Goal: Task Accomplishment & Management: Manage account settings

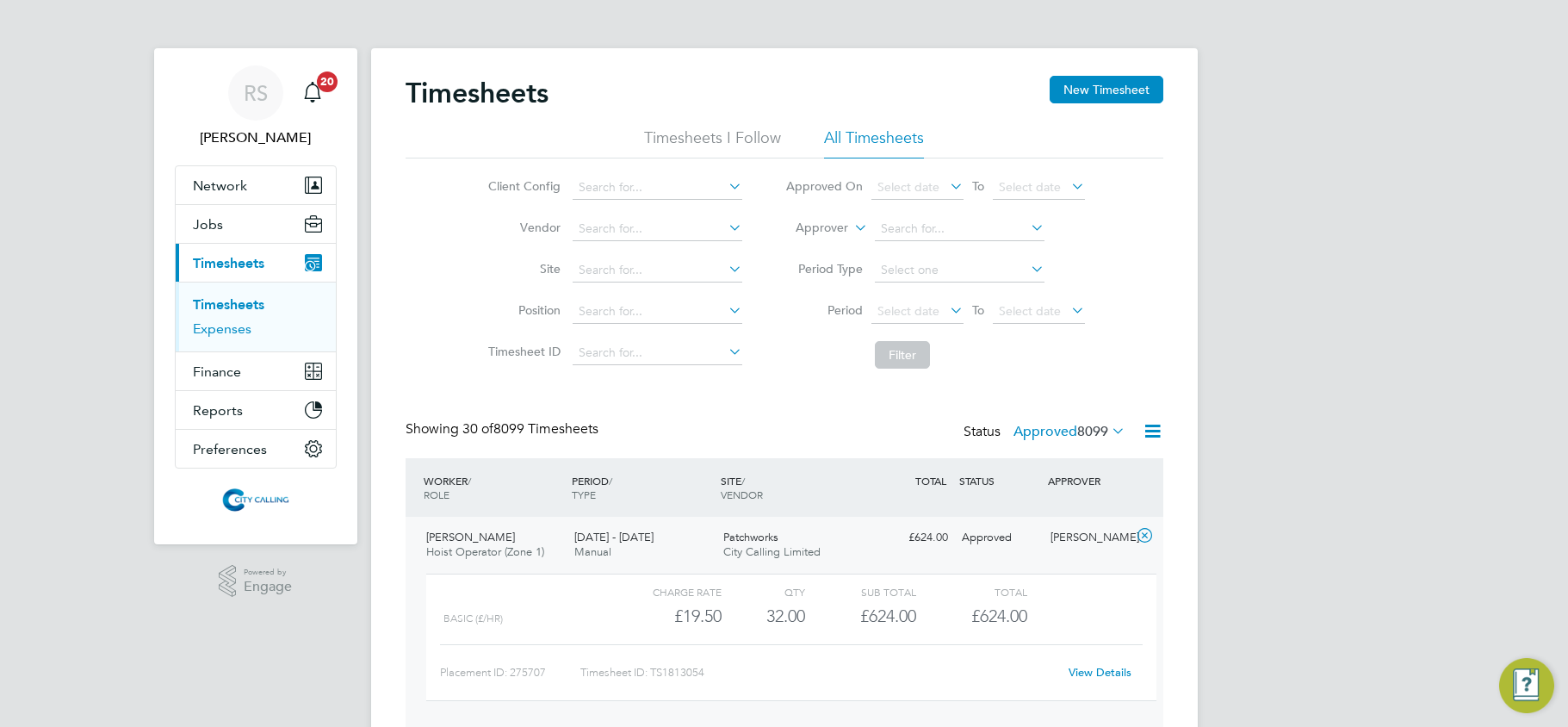
drag, startPoint x: 0, startPoint y: 0, endPoint x: 213, endPoint y: 331, distance: 393.6
click at [212, 336] on link "Expenses" at bounding box center [222, 328] width 59 height 17
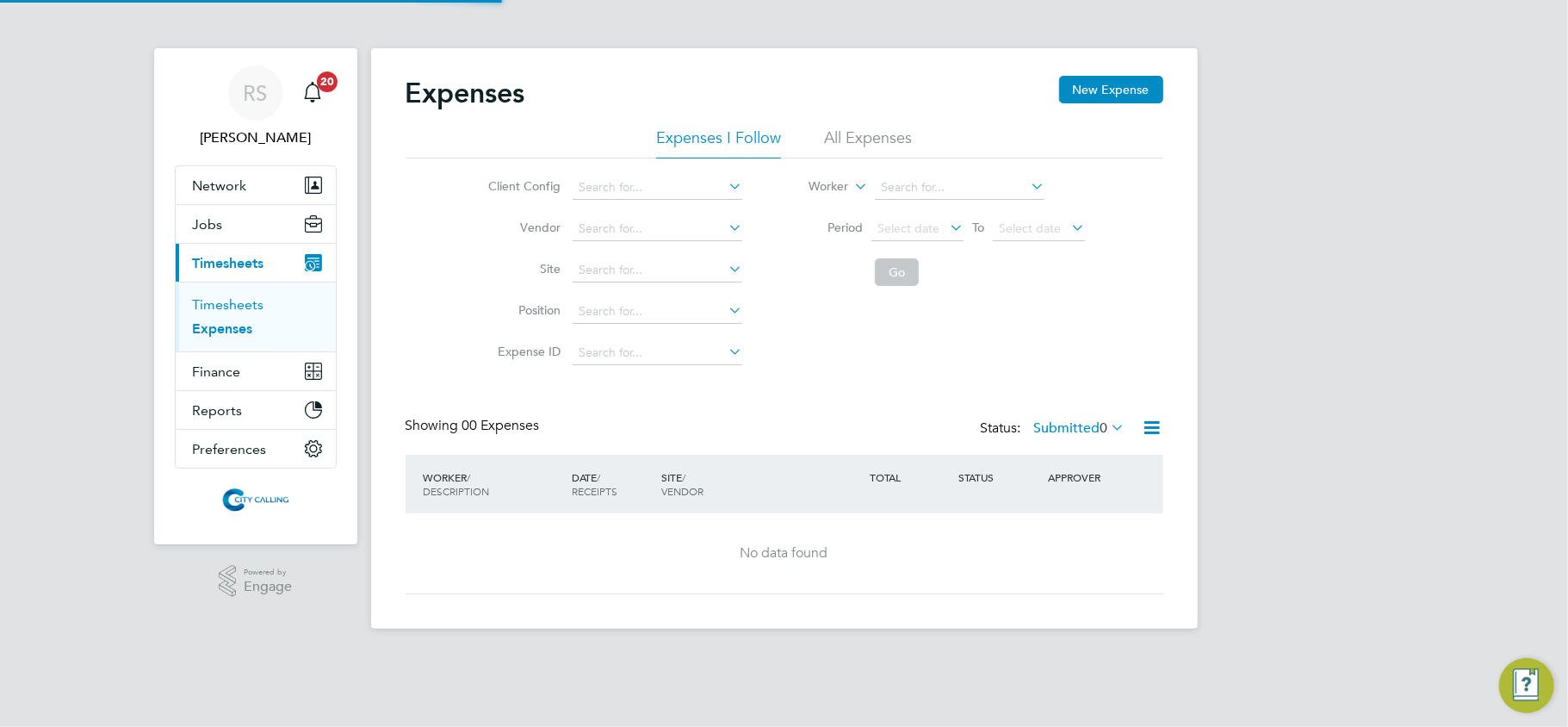
click at [228, 301] on link "Timesheets" at bounding box center [228, 304] width 71 height 17
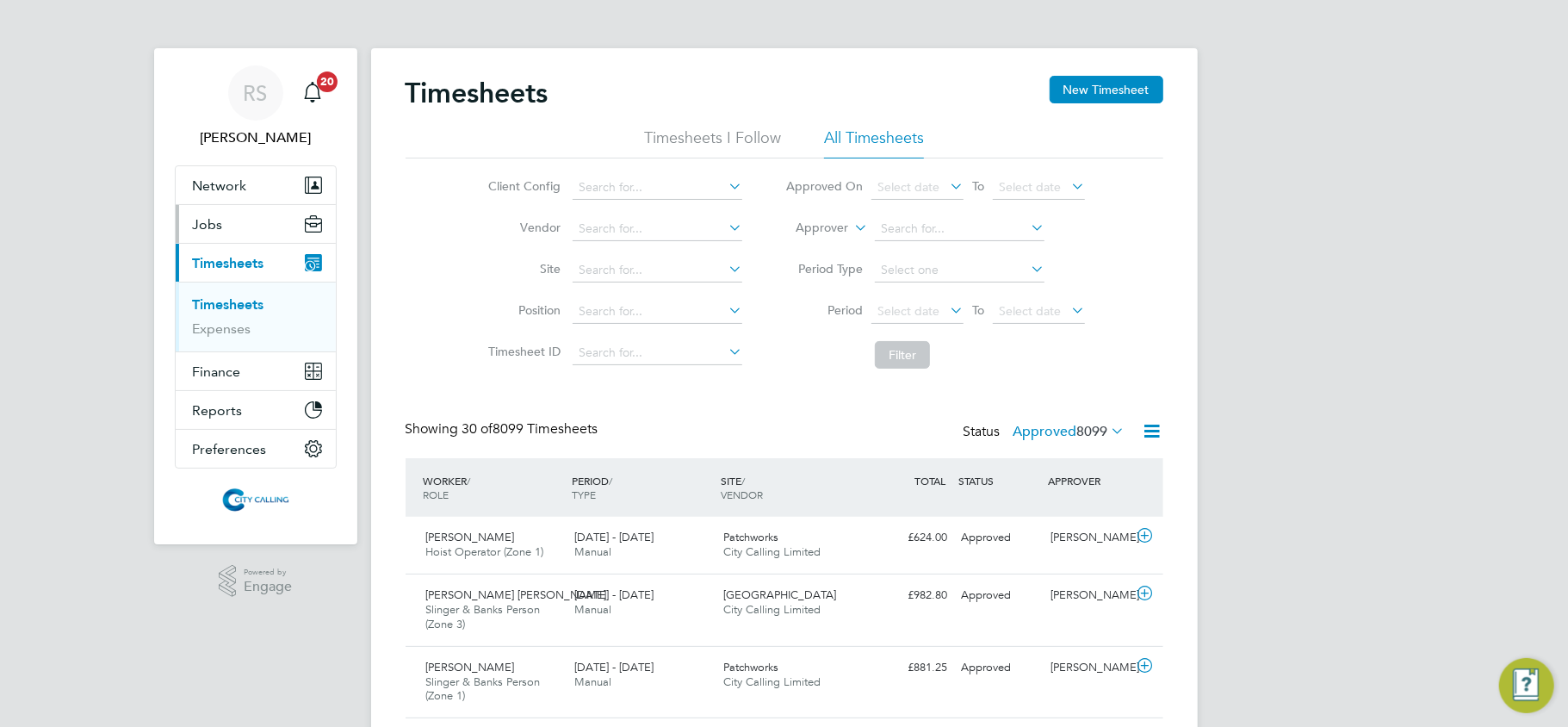
click at [228, 233] on button "Jobs" at bounding box center [256, 224] width 160 height 38
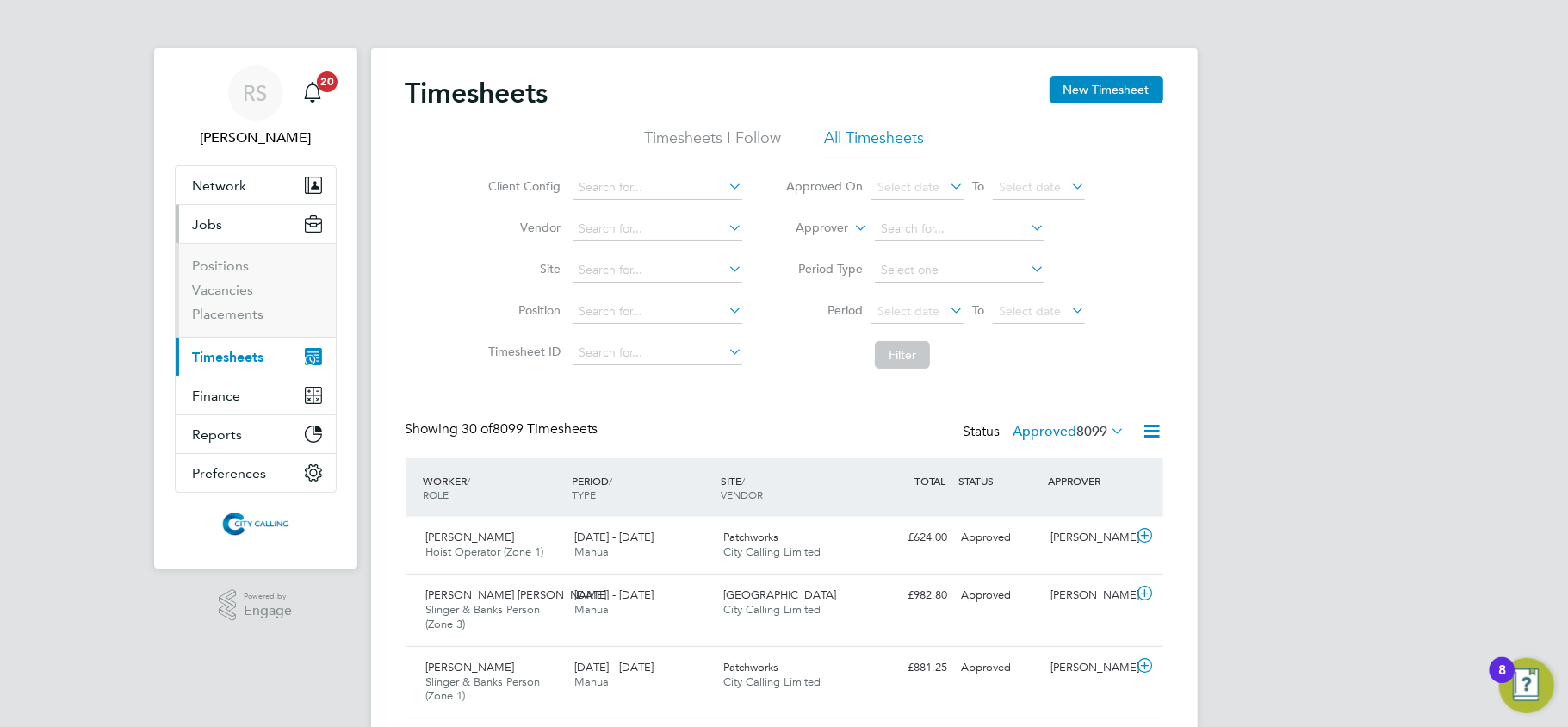
click at [218, 280] on li "Positions" at bounding box center [257, 269] width 129 height 24
click at [217, 286] on link "Vacancies" at bounding box center [223, 289] width 62 height 17
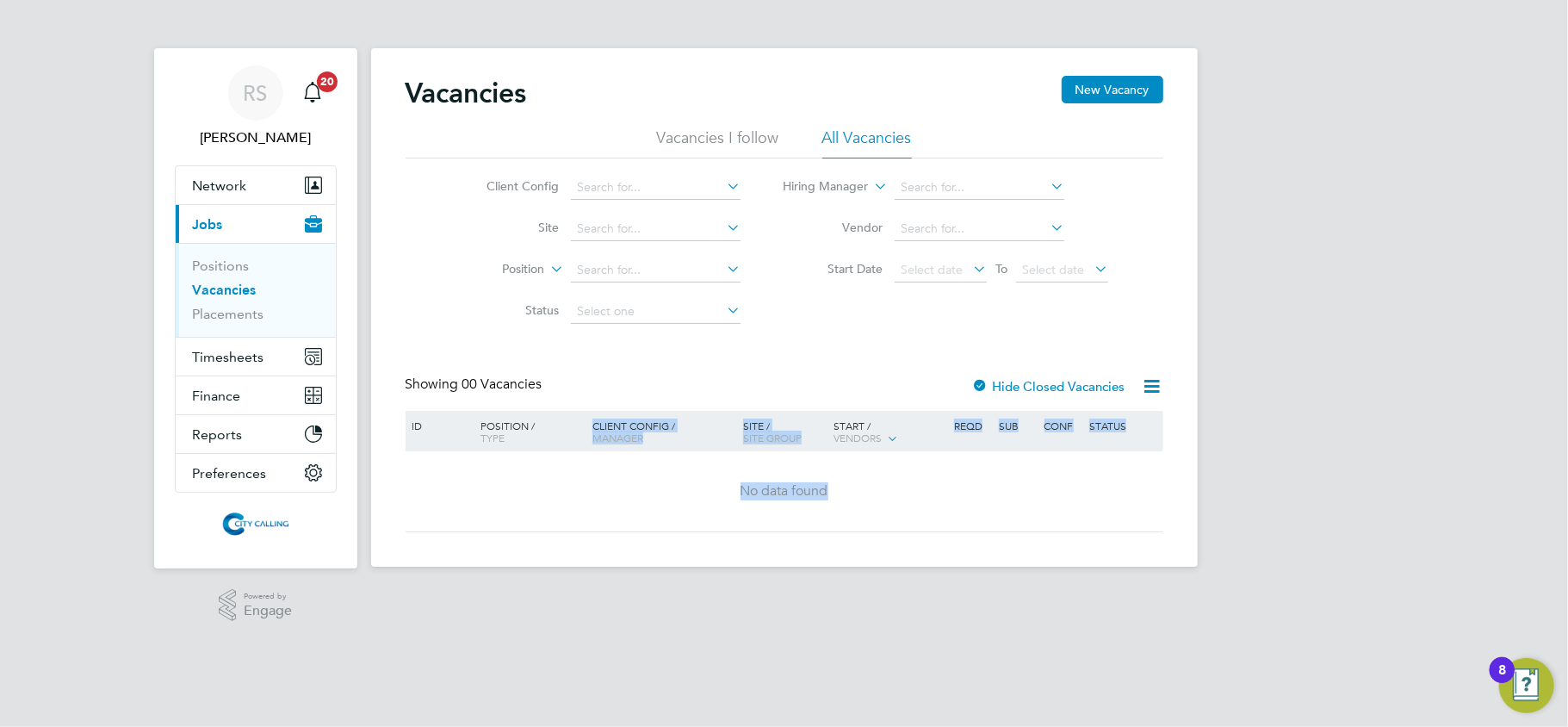
drag, startPoint x: 696, startPoint y: 411, endPoint x: 965, endPoint y: 529, distance: 293.7
click at [965, 529] on div "Vacancies New Vacancy Vacancies I follow All Vacancies Client Config Site Posit…" at bounding box center [784, 304] width 758 height 456
click at [966, 529] on div "No data found" at bounding box center [785, 492] width 753 height 80
click at [226, 360] on span "Timesheets" at bounding box center [228, 357] width 71 height 17
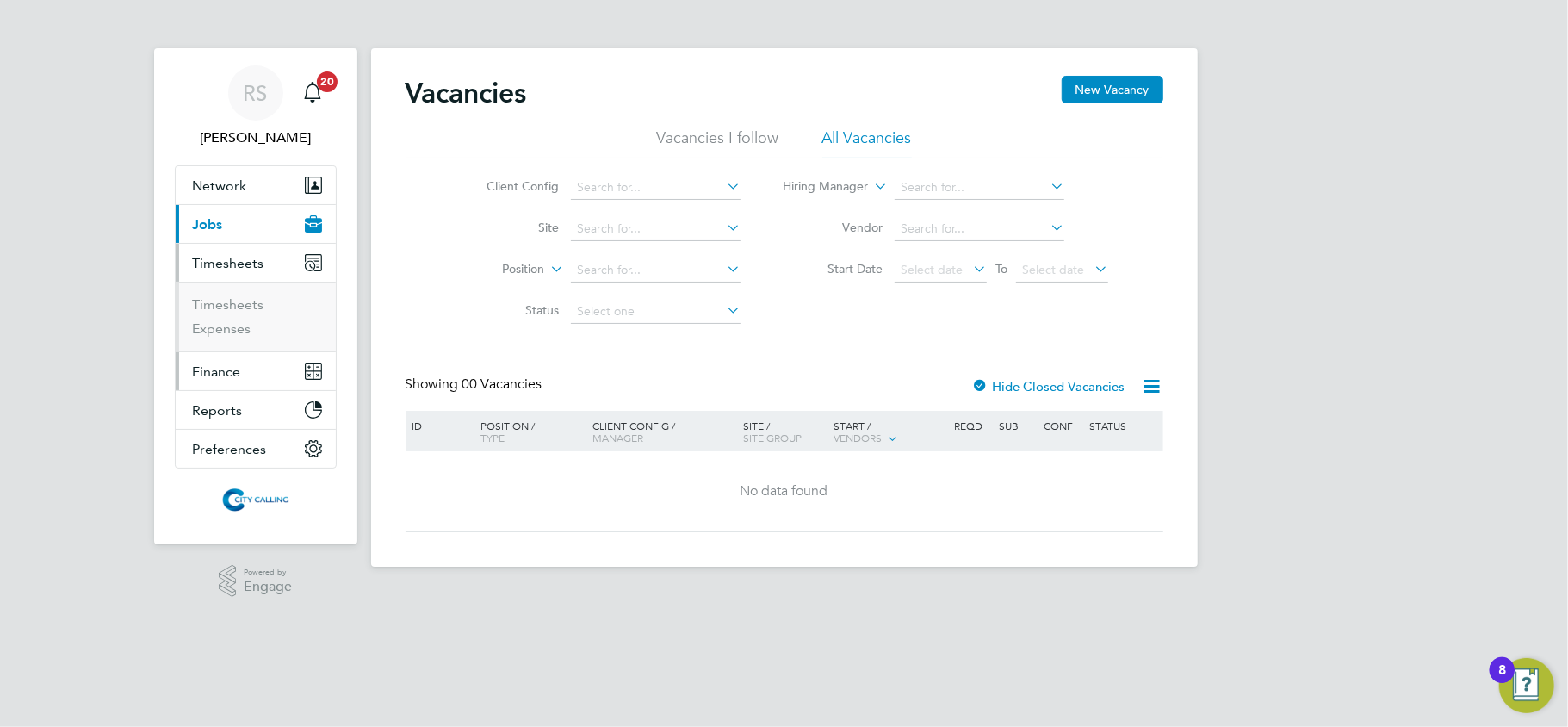
click at [217, 365] on span "Finance" at bounding box center [216, 371] width 48 height 17
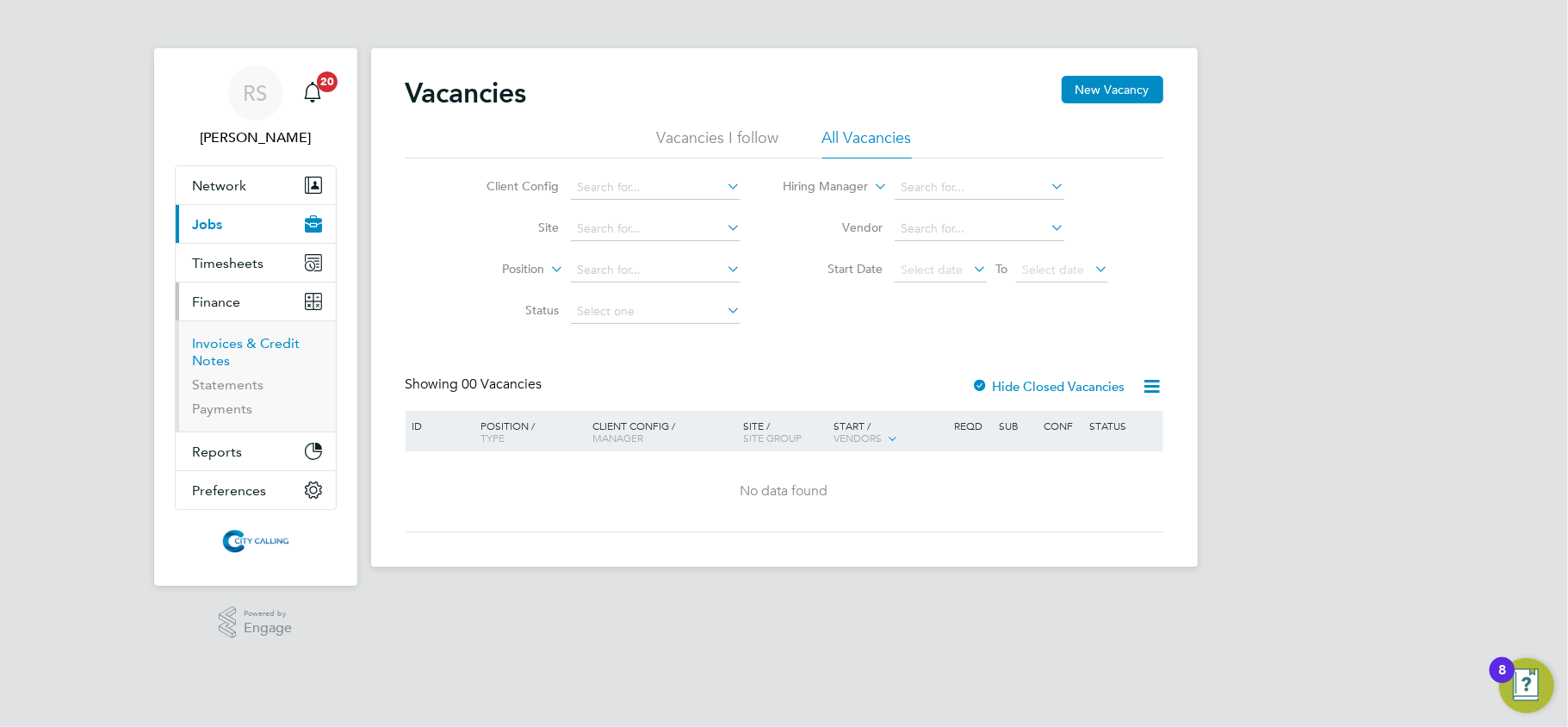
click at [245, 345] on link "Invoices & Credit Notes" at bounding box center [246, 352] width 108 height 33
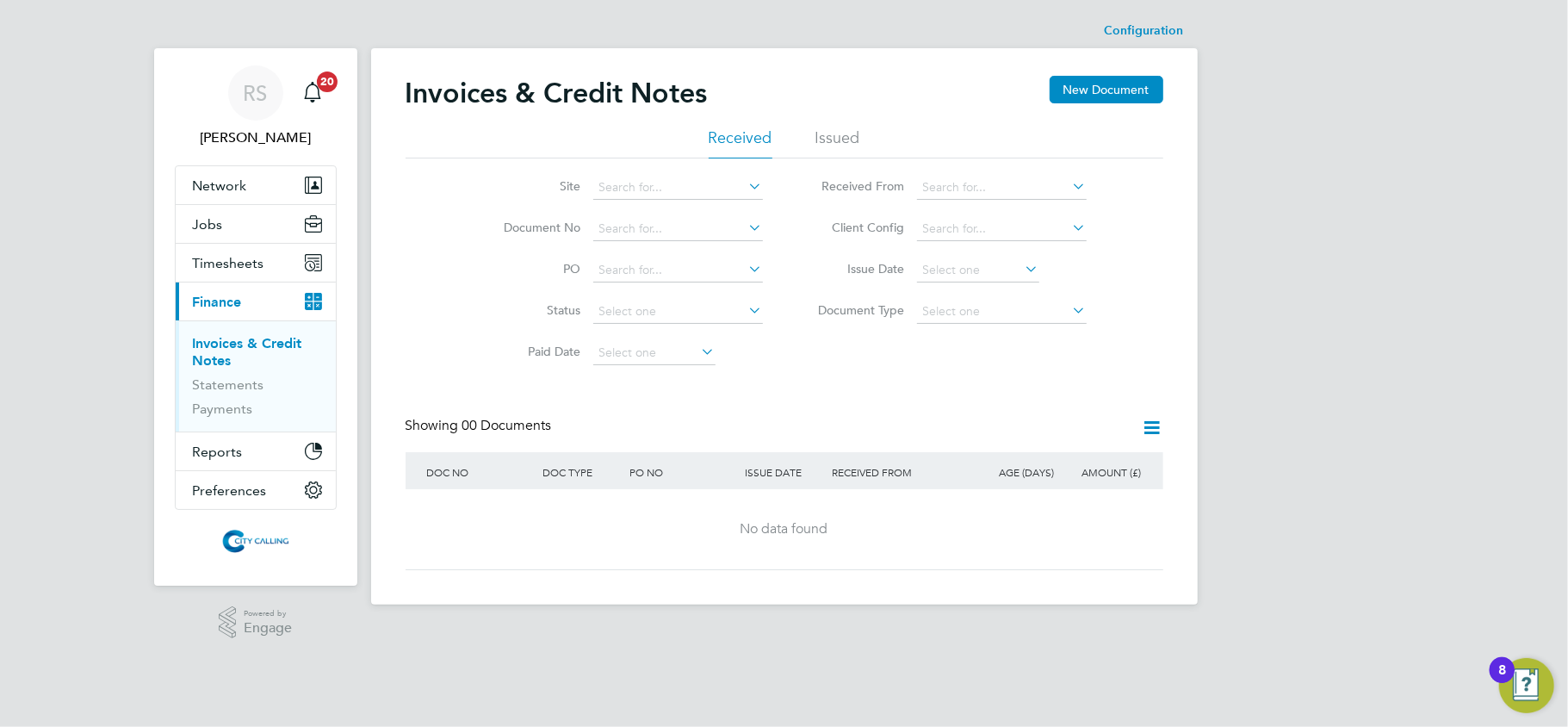
click at [1155, 418] on icon at bounding box center [1153, 427] width 22 height 21
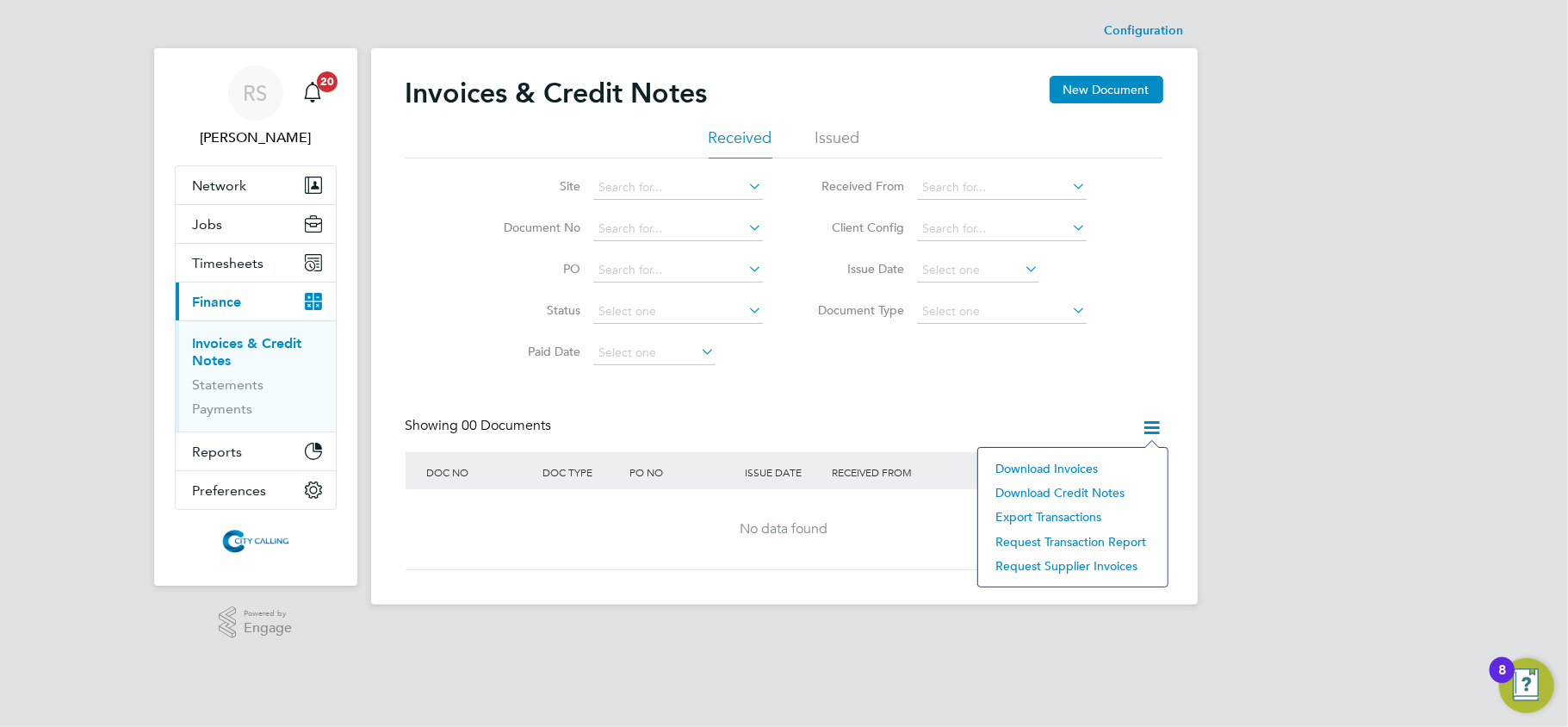
click at [916, 401] on div "Invoices & Credit Notes New Document Received Issued Site Document No PO Status…" at bounding box center [784, 323] width 758 height 494
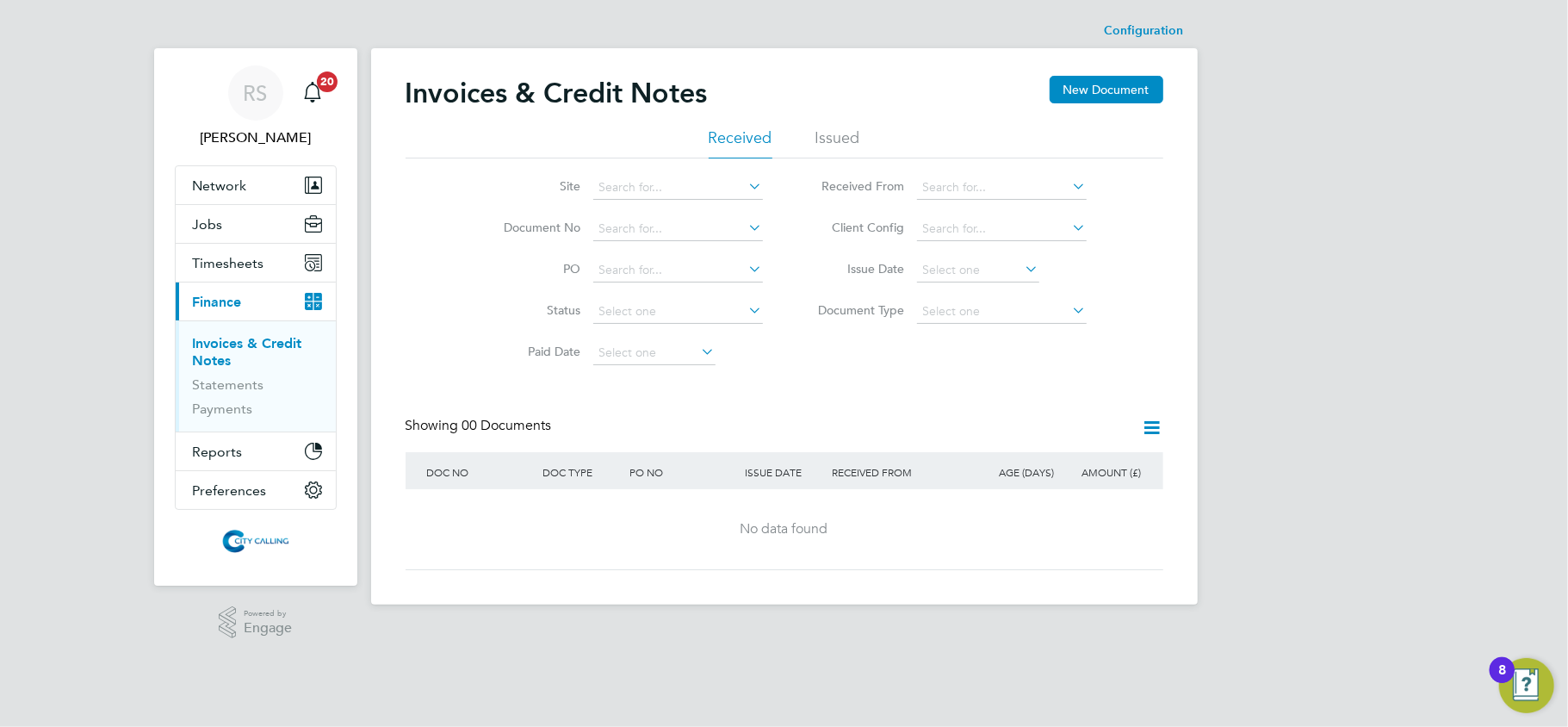
click at [1145, 423] on icon at bounding box center [1153, 427] width 22 height 21
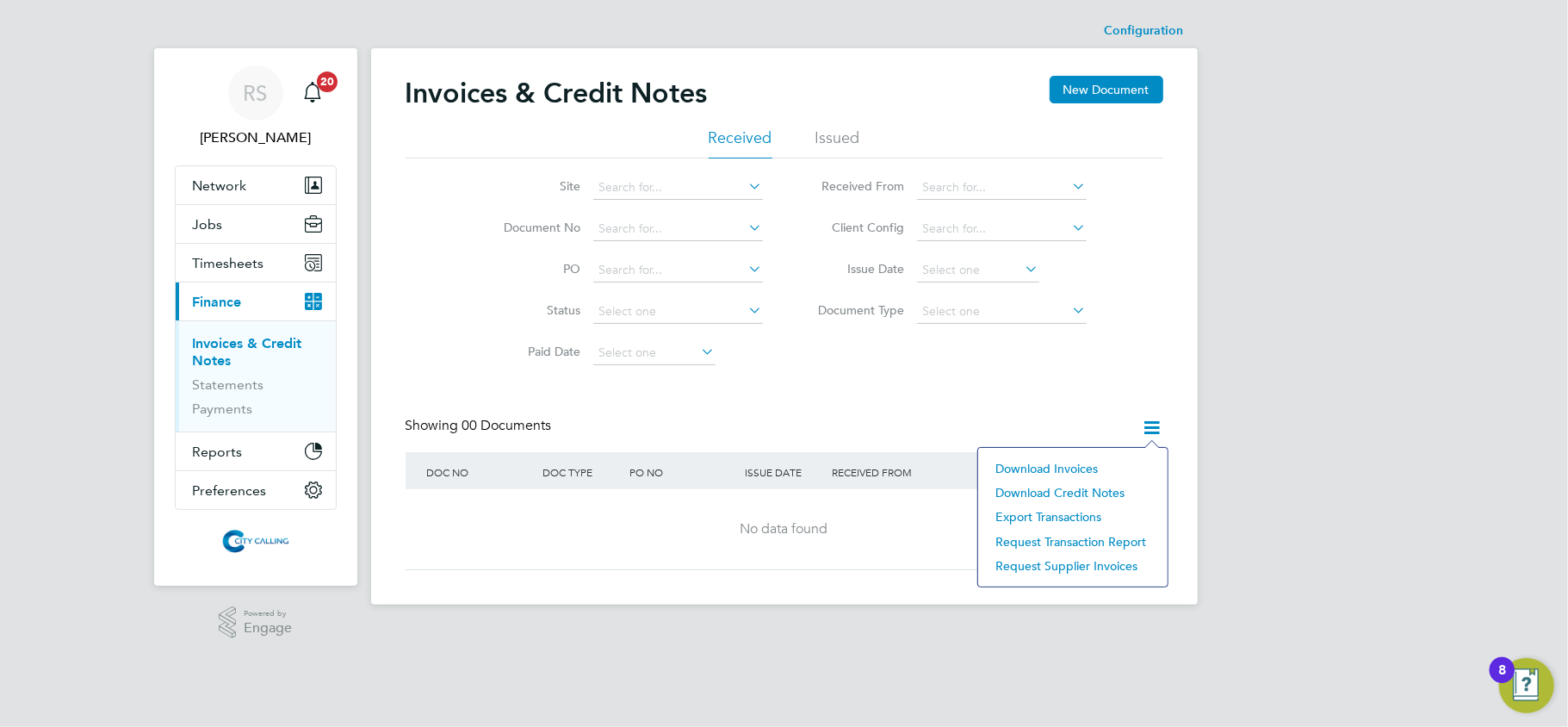
click at [1067, 513] on li "Export transactions" at bounding box center [1073, 516] width 172 height 24
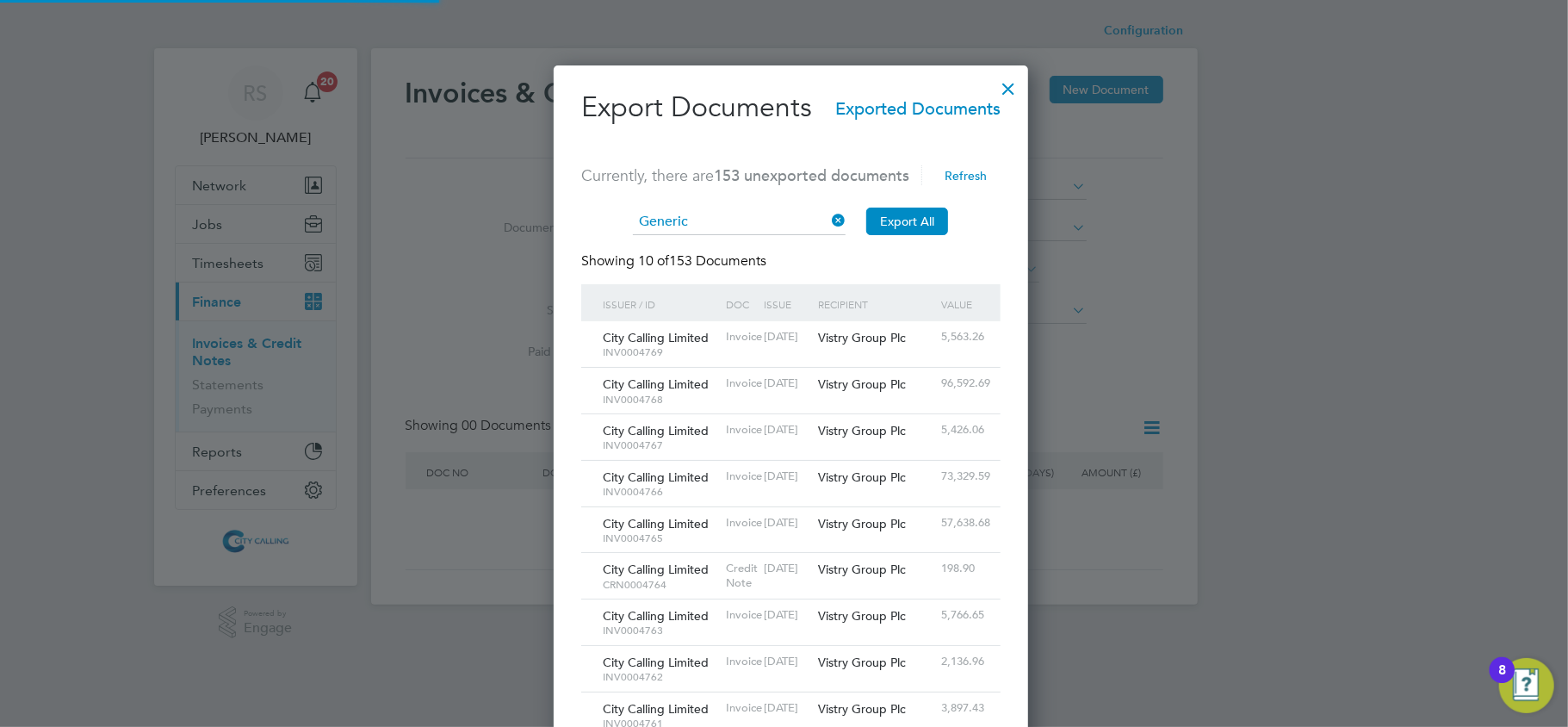
scroll to position [34, 127]
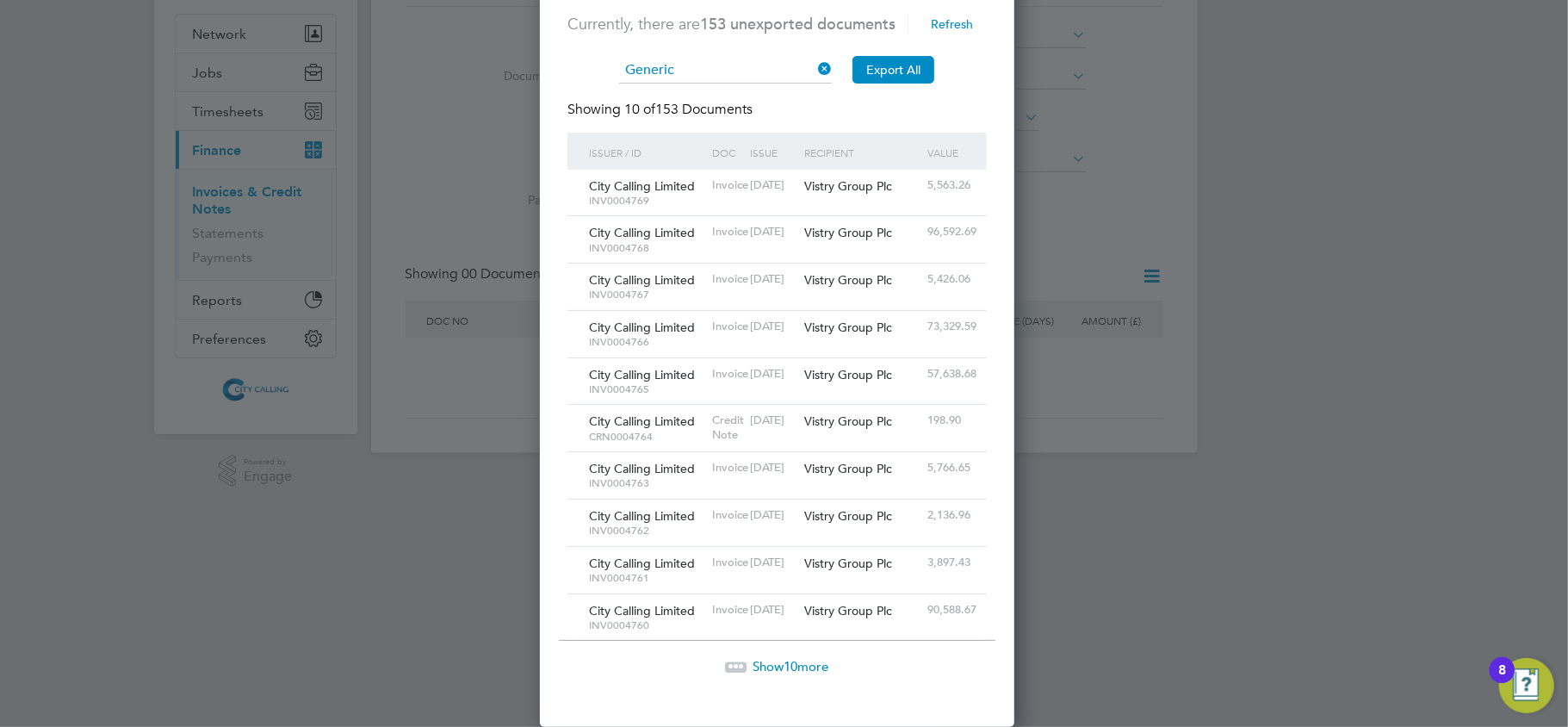
click at [790, 665] on span "10" at bounding box center [791, 665] width 14 height 17
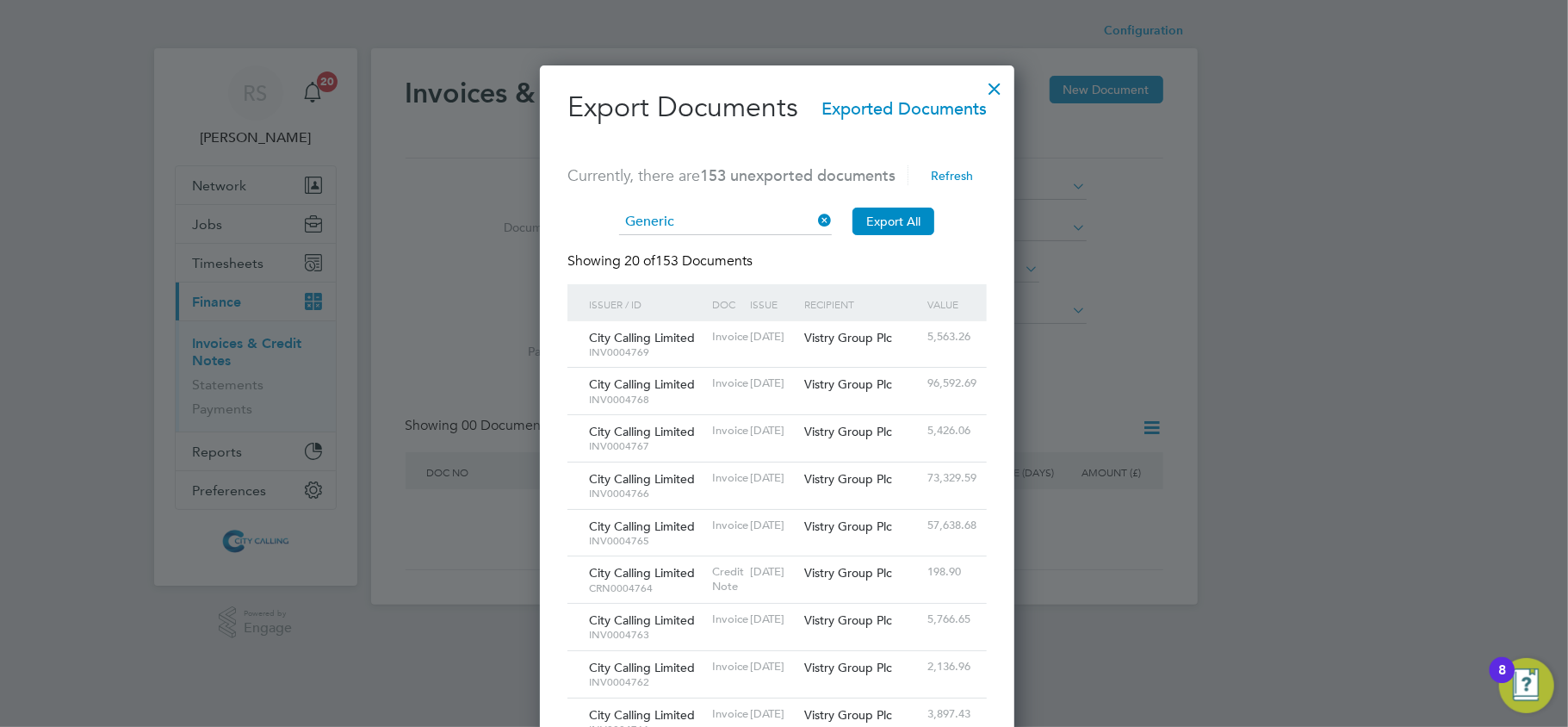
click at [1010, 83] on div at bounding box center [995, 84] width 31 height 31
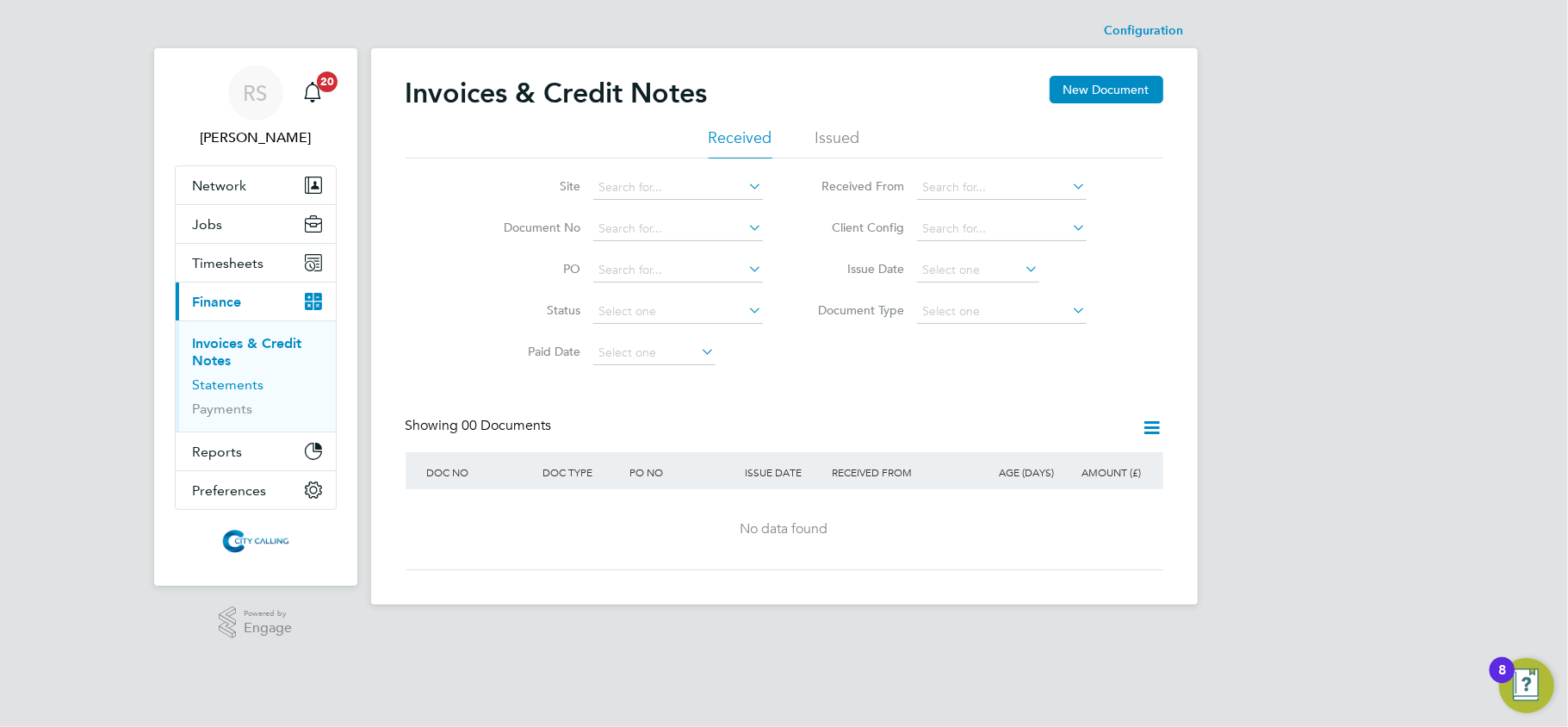
click at [236, 387] on link "Statements" at bounding box center [228, 384] width 71 height 17
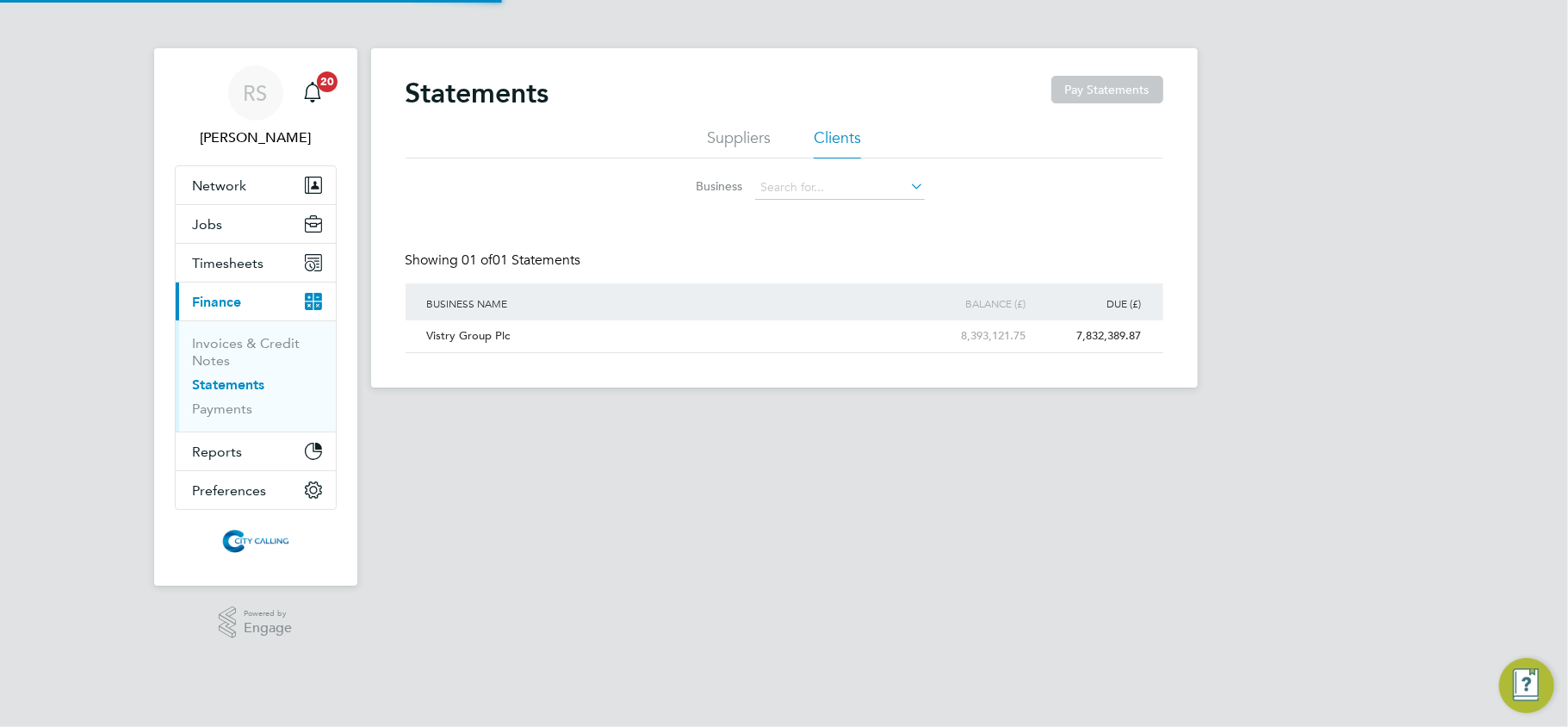
click at [235, 356] on li "Invoices & Credit Notes" at bounding box center [257, 356] width 129 height 41
click at [231, 348] on link "Invoices & Credit Notes" at bounding box center [246, 352] width 108 height 33
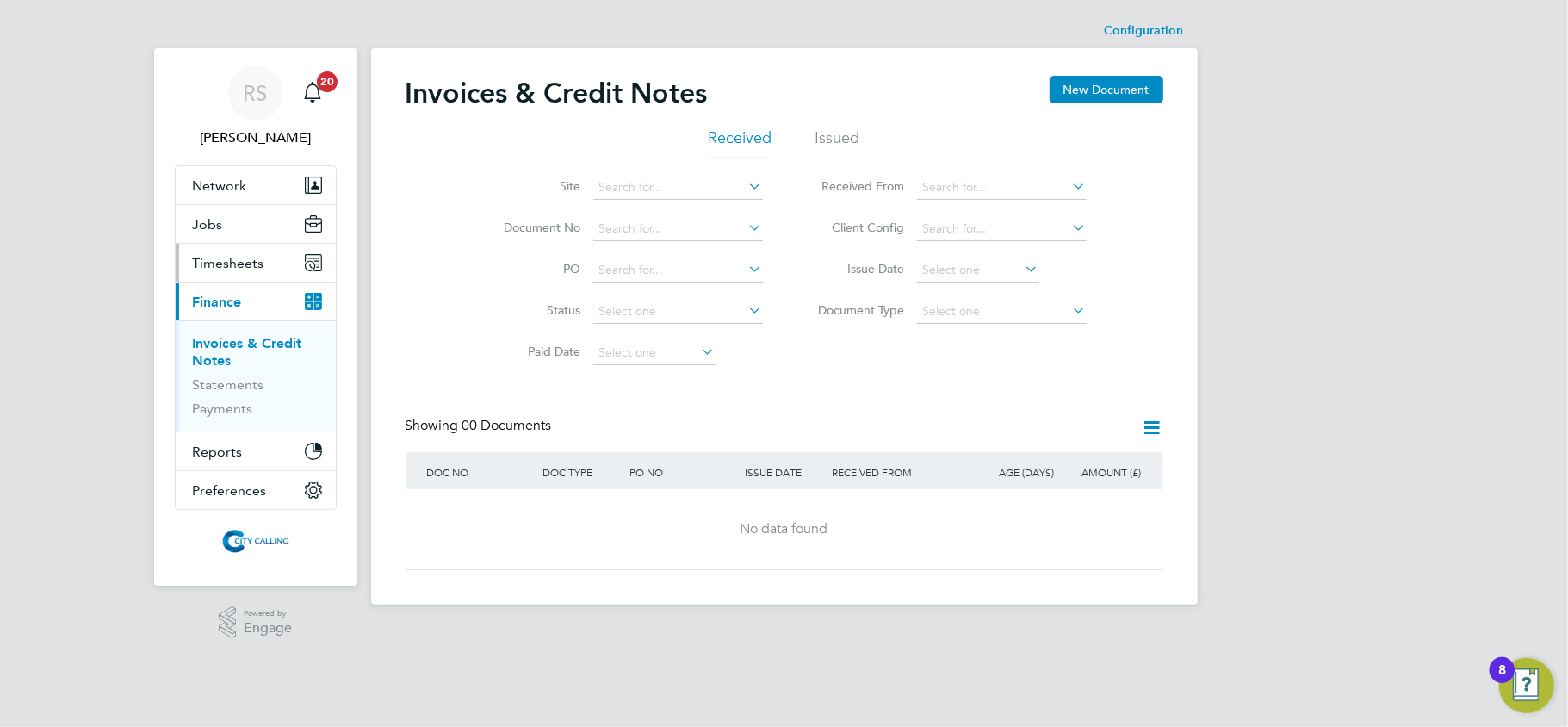
click at [240, 267] on span "Timesheets" at bounding box center [228, 263] width 71 height 17
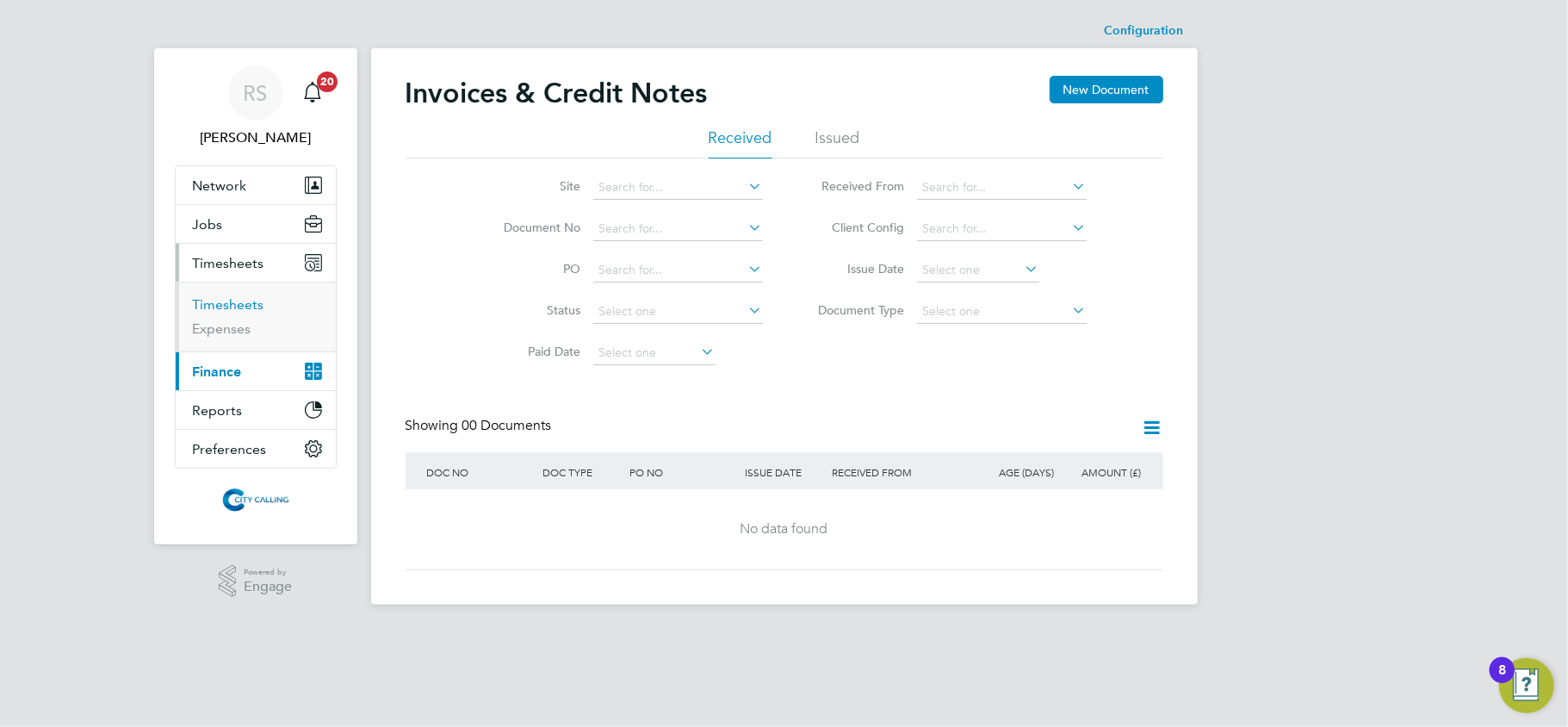
click at [241, 298] on link "Timesheets" at bounding box center [228, 304] width 71 height 17
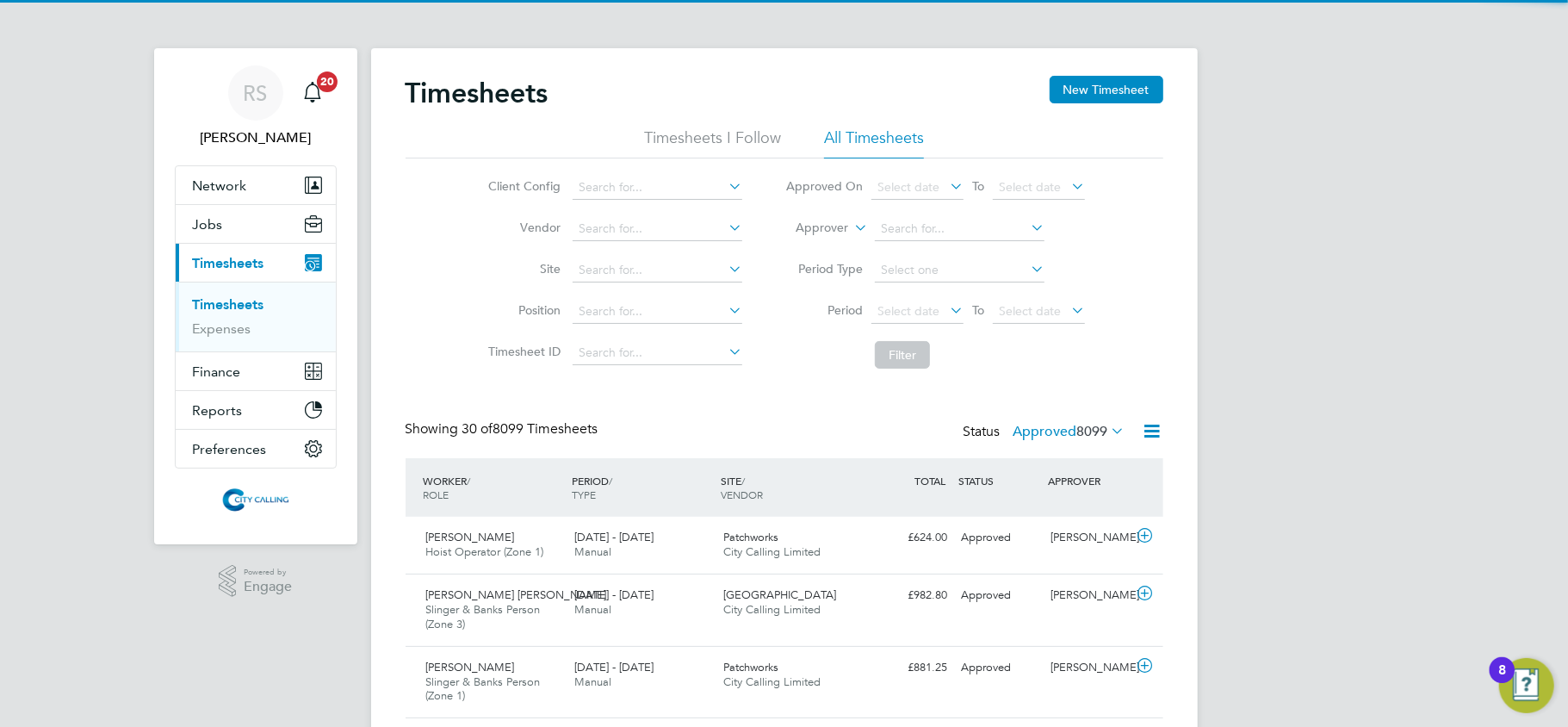
click at [1155, 431] on icon at bounding box center [1153, 431] width 22 height 21
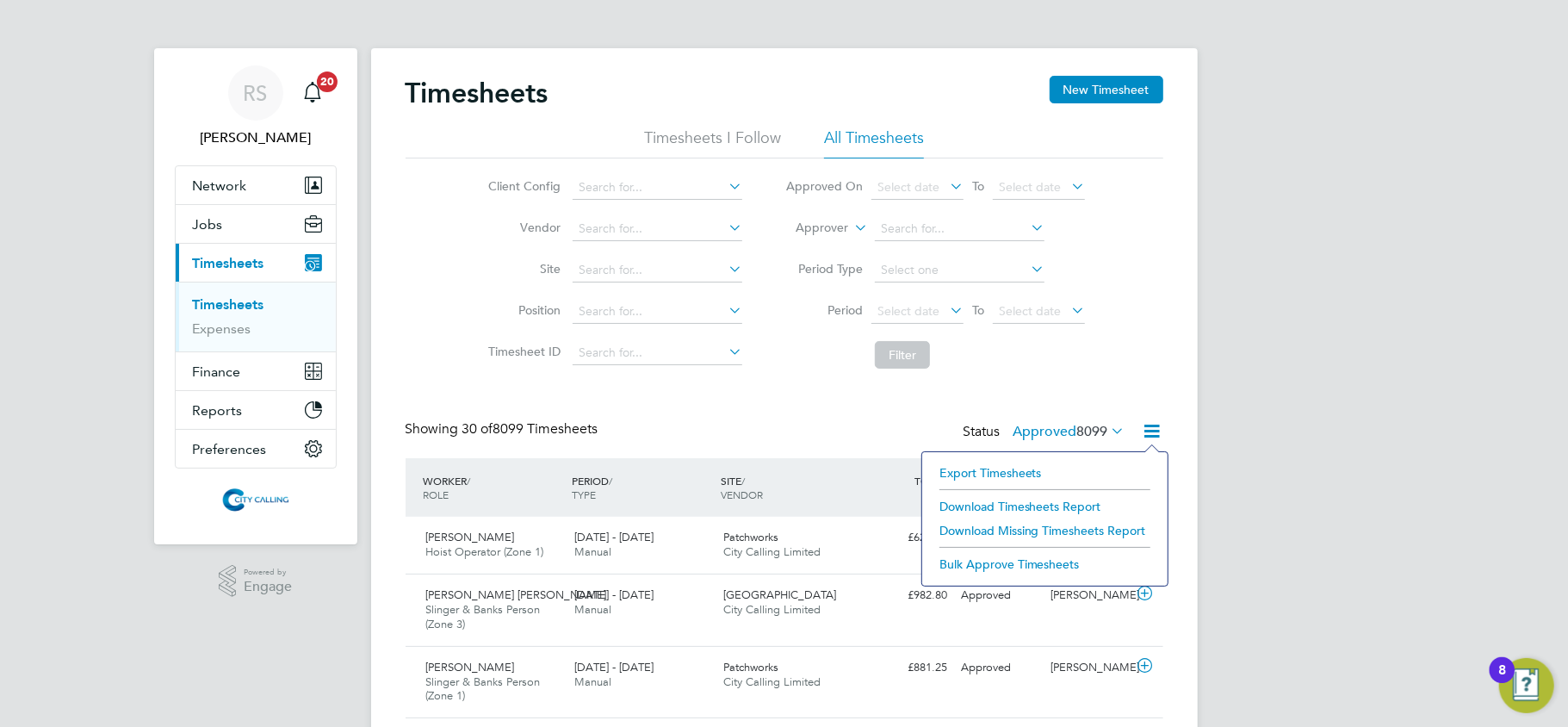
click at [1000, 465] on li "Export Timesheets" at bounding box center [1044, 472] width 228 height 24
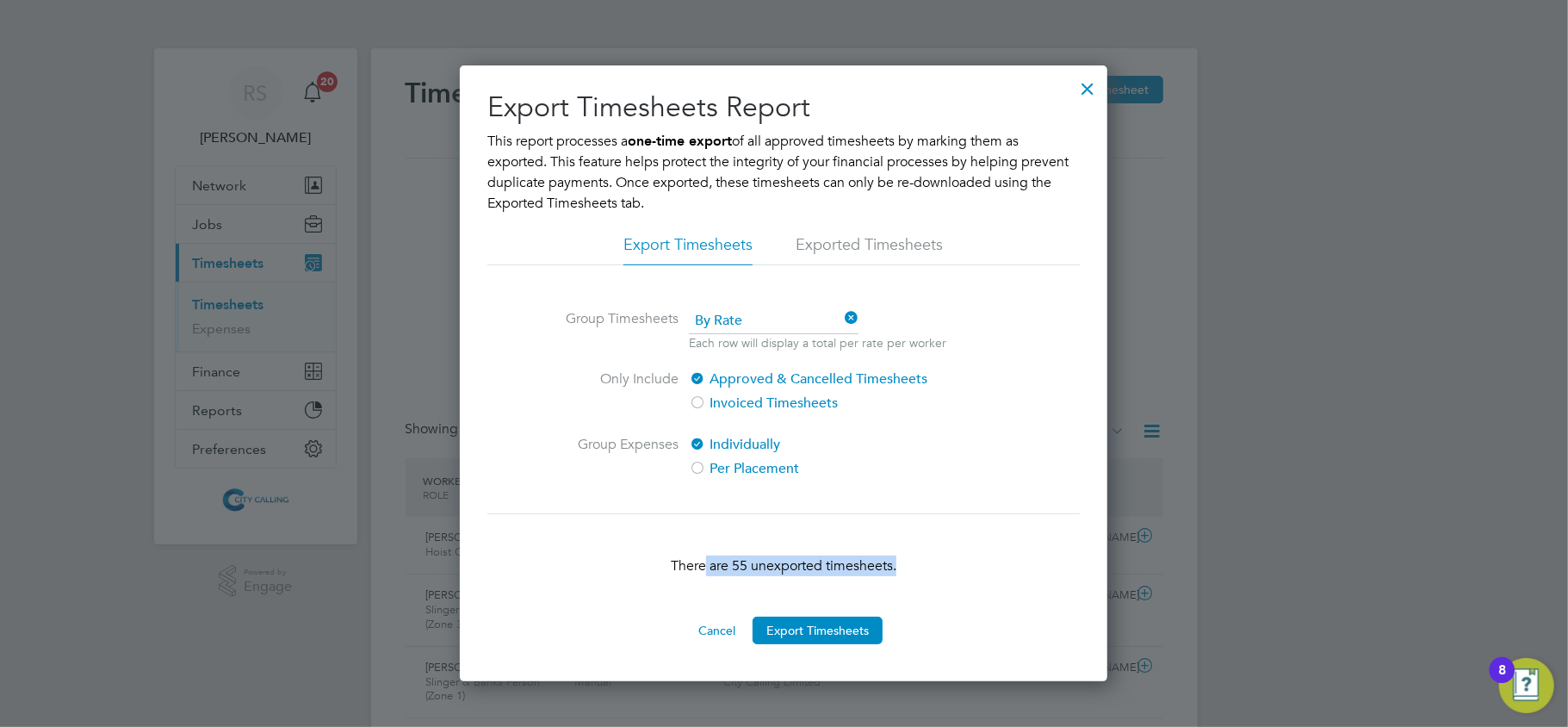
drag, startPoint x: 906, startPoint y: 567, endPoint x: 965, endPoint y: 567, distance: 59.0
click at [965, 567] on p "There are 55 unexported timesheets." at bounding box center [784, 565] width 592 height 21
click at [873, 235] on li "Exported Timesheets" at bounding box center [869, 250] width 148 height 31
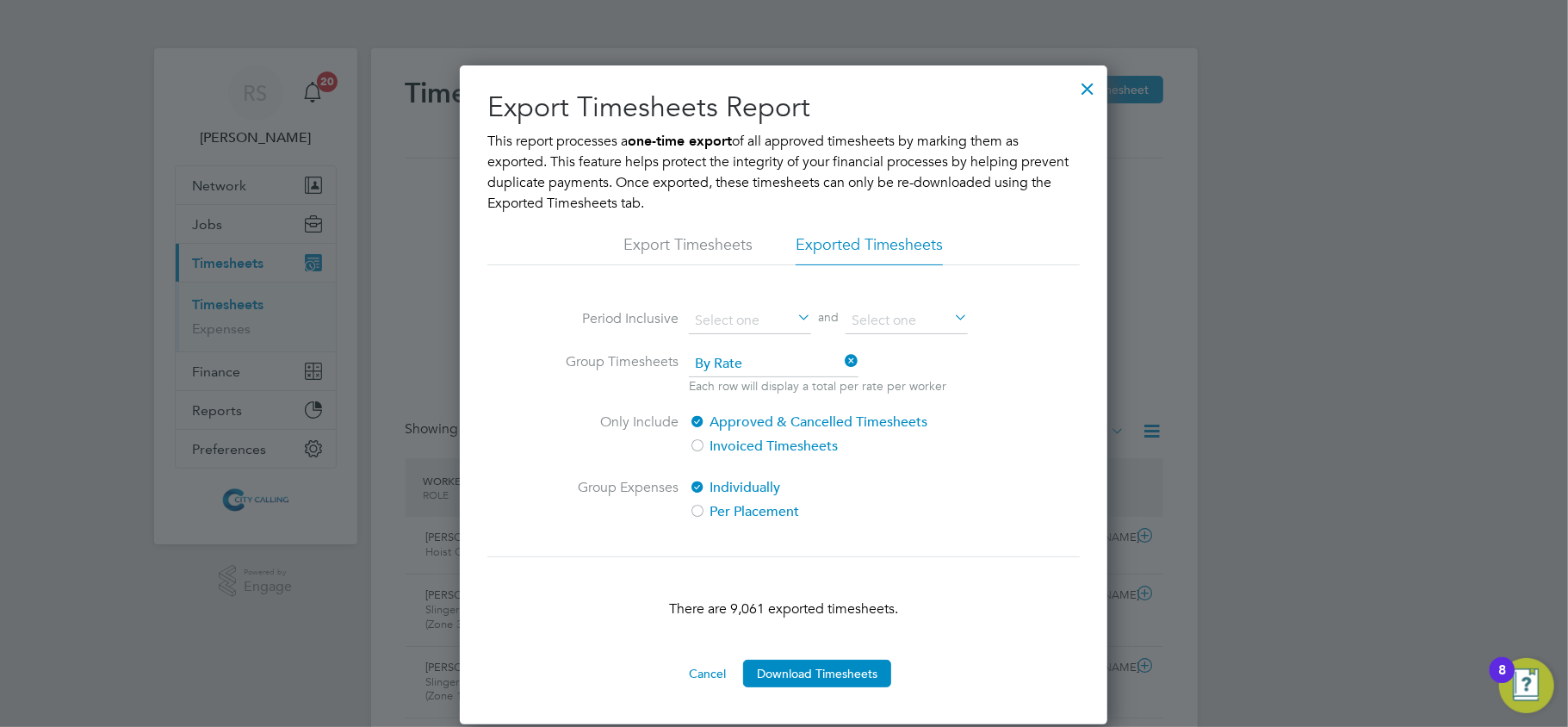
click at [714, 235] on li "Export Timesheets" at bounding box center [688, 250] width 129 height 31
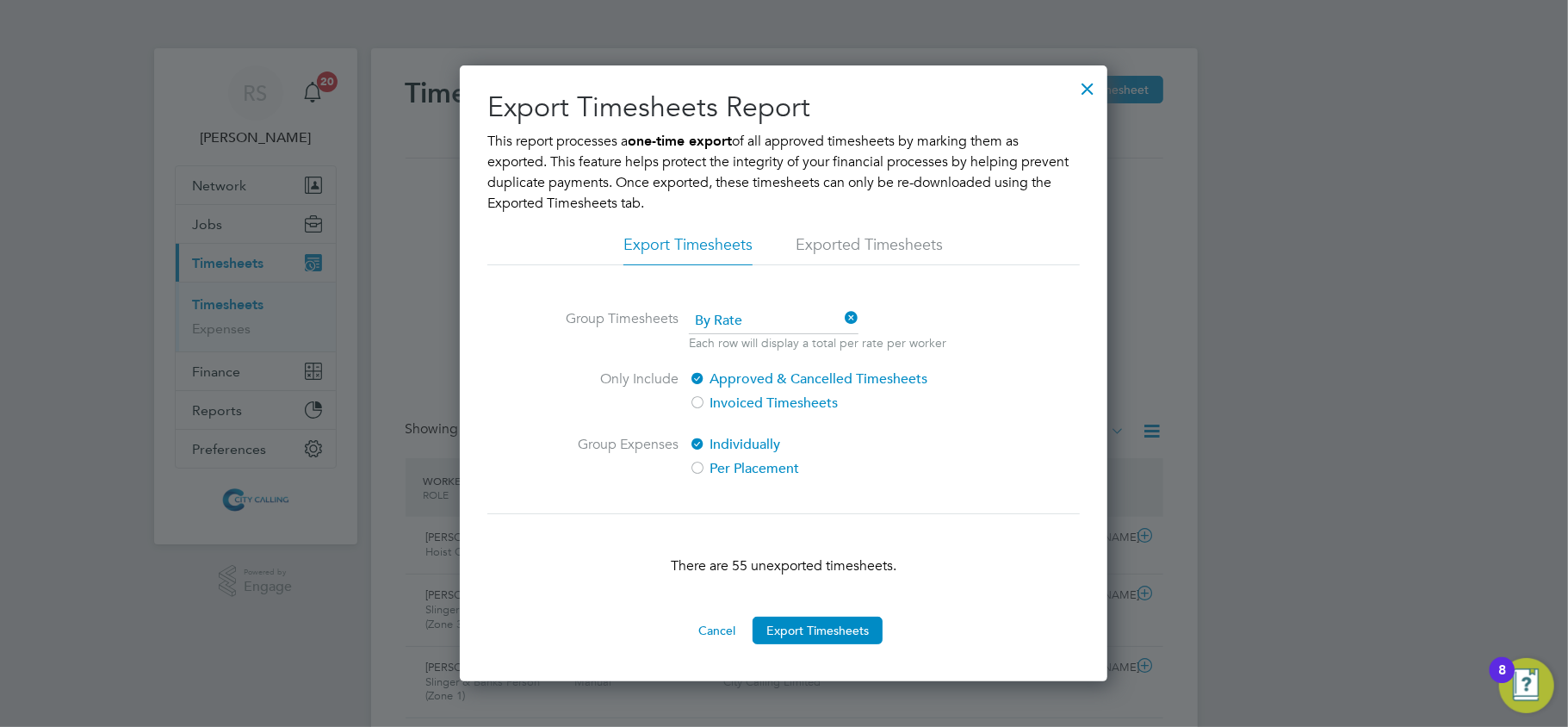
click at [1082, 88] on div at bounding box center [1088, 84] width 31 height 31
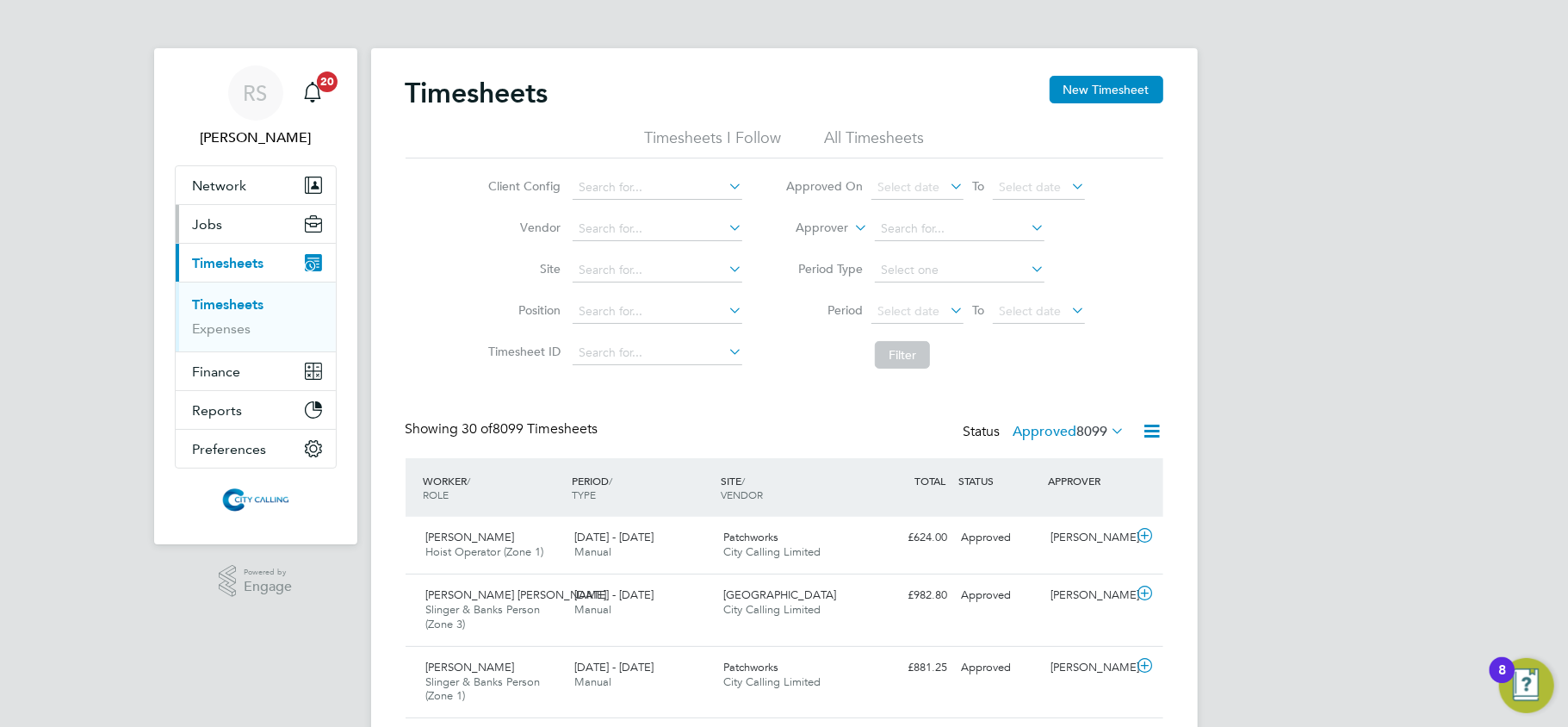
click at [233, 215] on button "Jobs" at bounding box center [256, 224] width 160 height 38
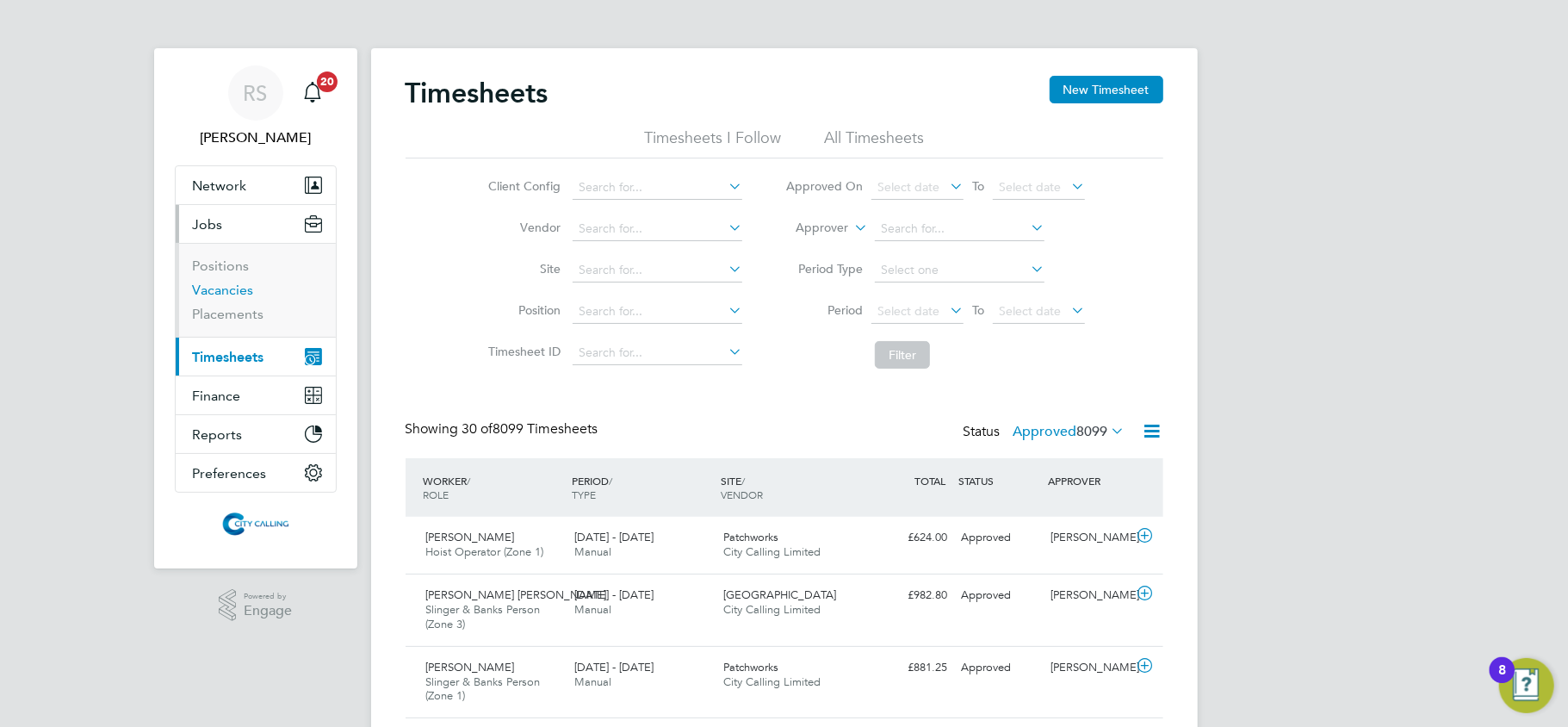
click at [232, 286] on link "Vacancies" at bounding box center [223, 289] width 62 height 17
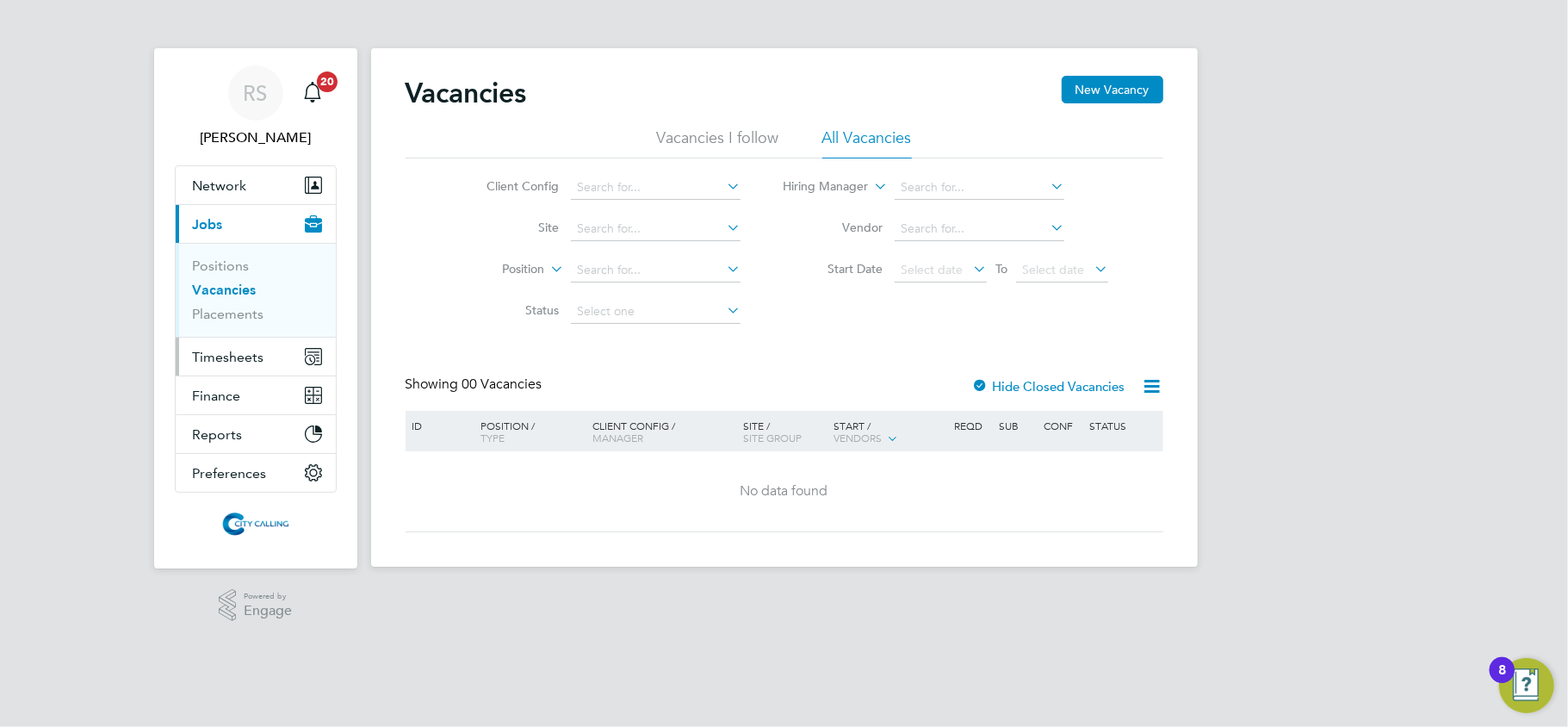
click at [225, 363] on span "Timesheets" at bounding box center [228, 357] width 71 height 17
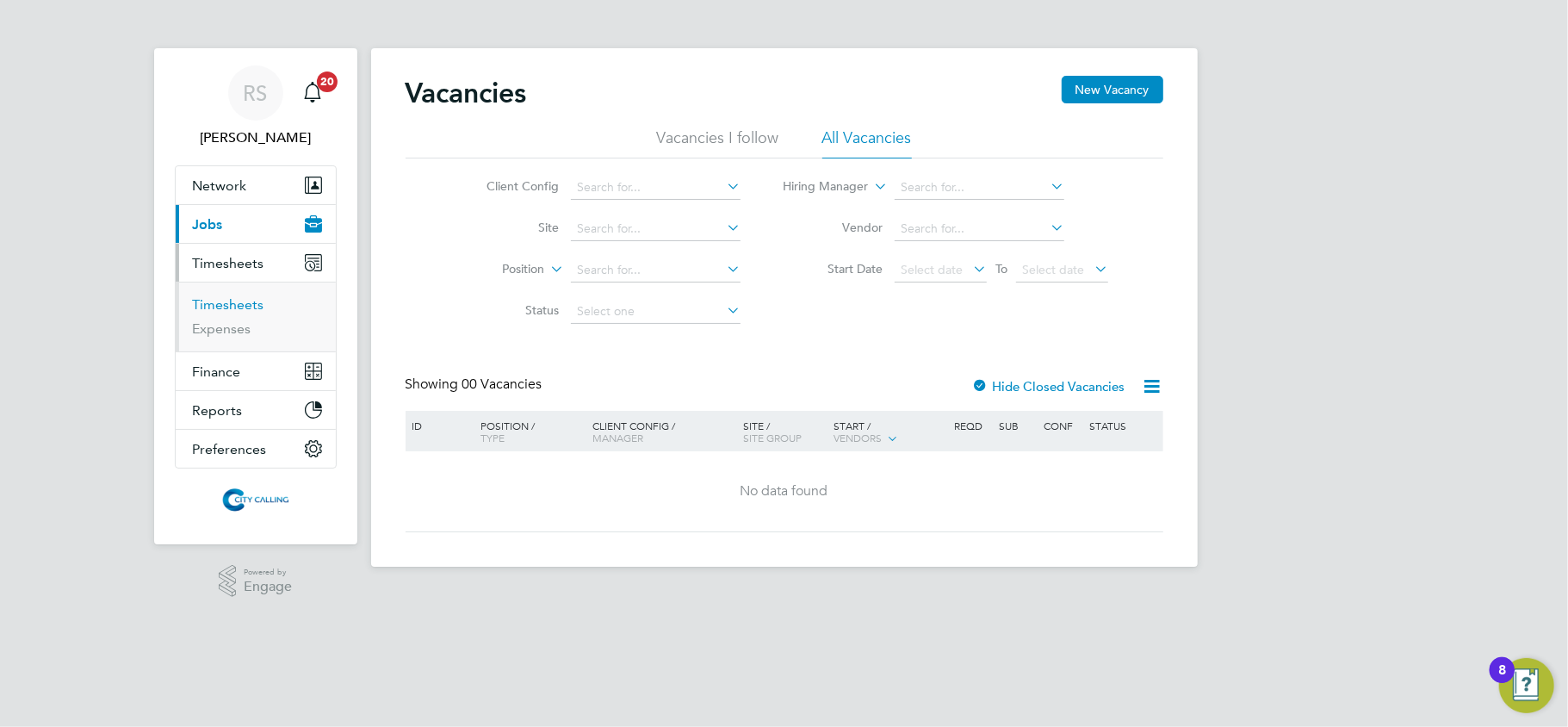
click at [241, 305] on link "Timesheets" at bounding box center [228, 304] width 71 height 17
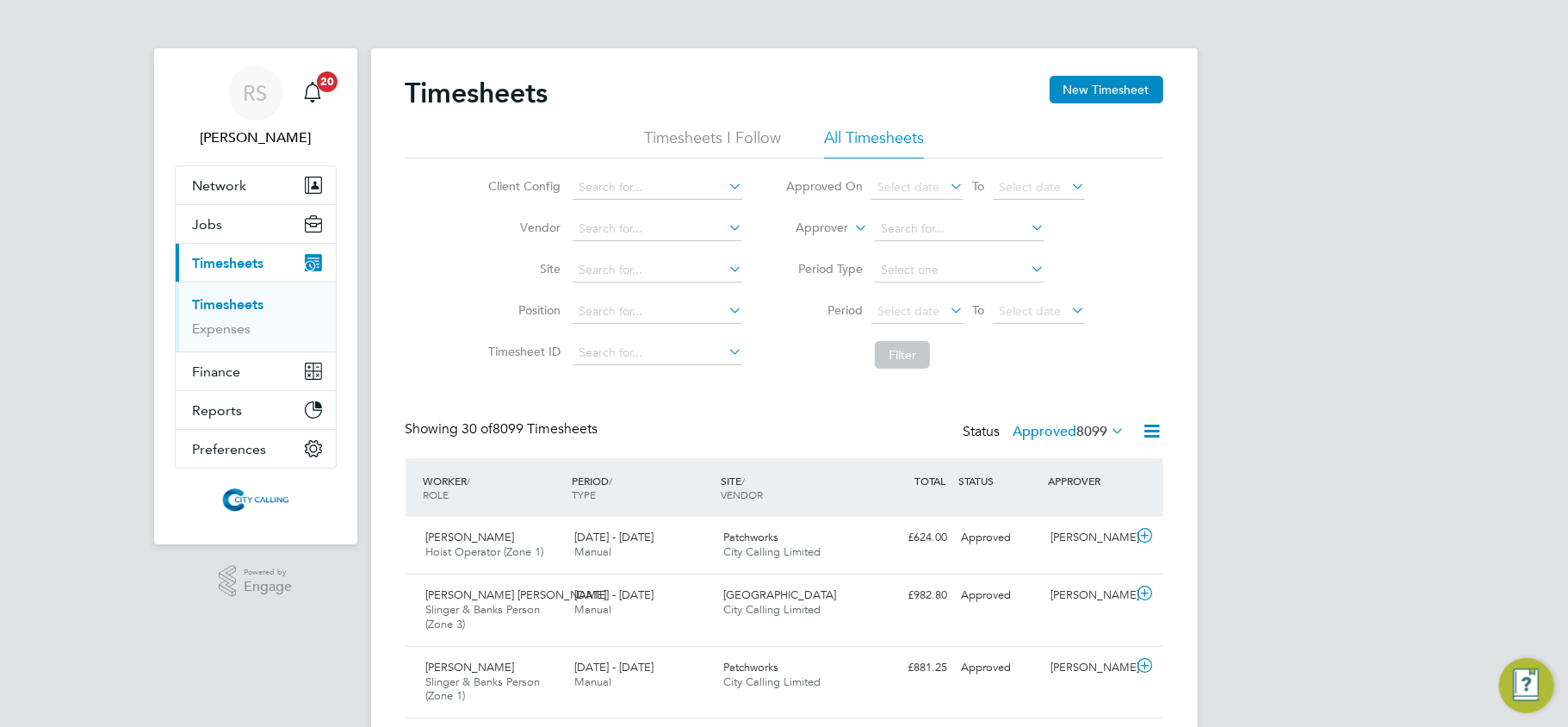
scroll to position [59, 150]
click at [1106, 90] on button "New Timesheet" at bounding box center [1107, 90] width 113 height 27
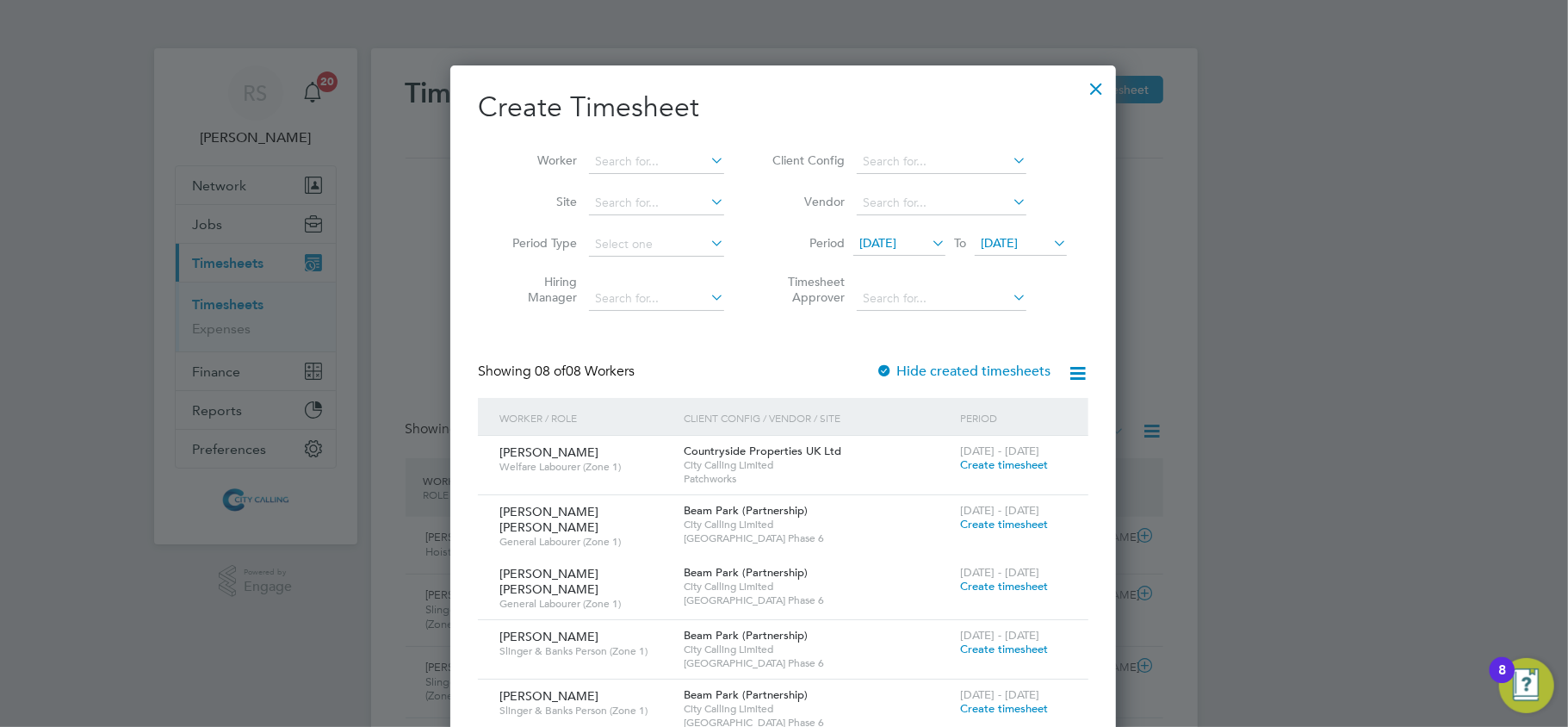
click at [1006, 472] on span "Create timesheet" at bounding box center [1004, 464] width 88 height 15
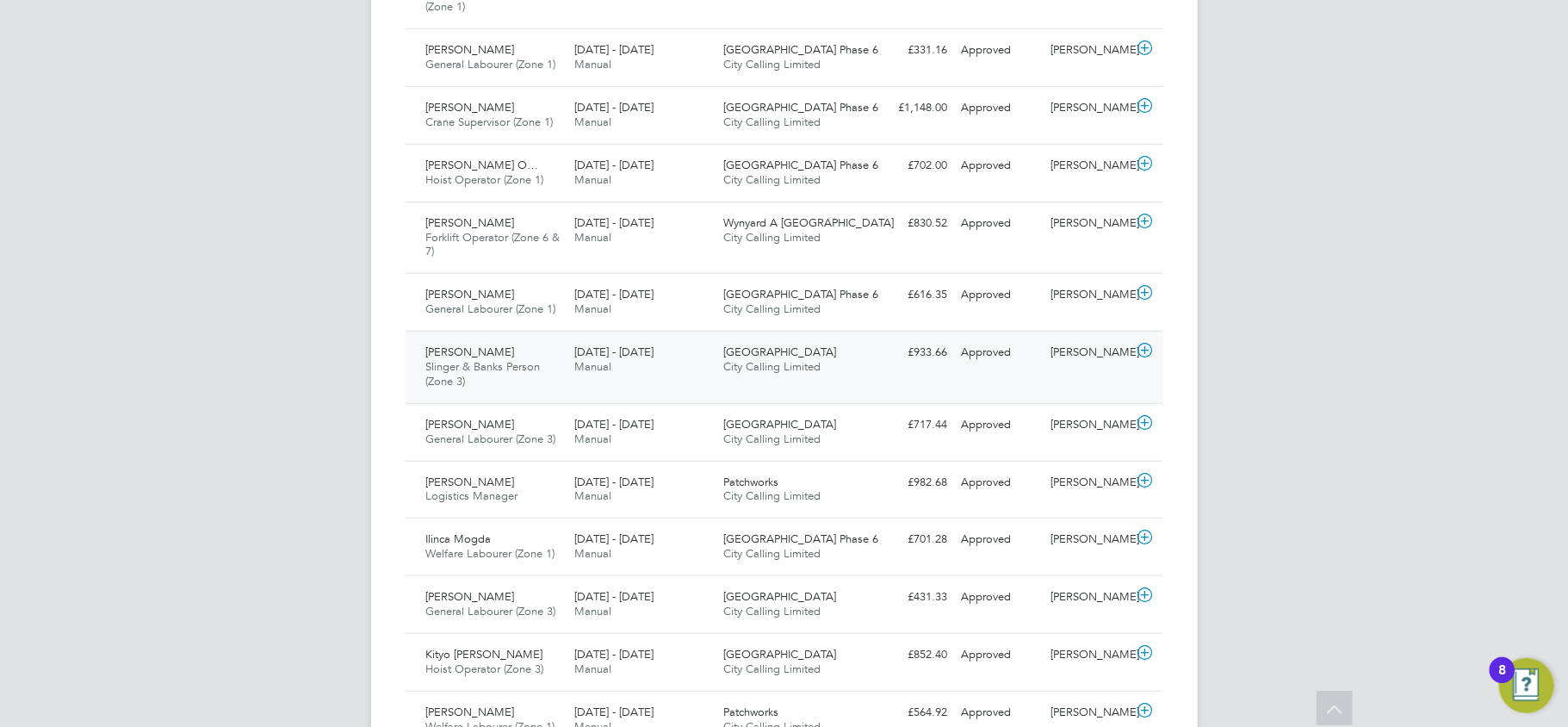
click at [446, 344] on div "[PERSON_NAME] Slinger & Banks Person (Zone 3) [DATE] - [DATE]" at bounding box center [494, 366] width 149 height 58
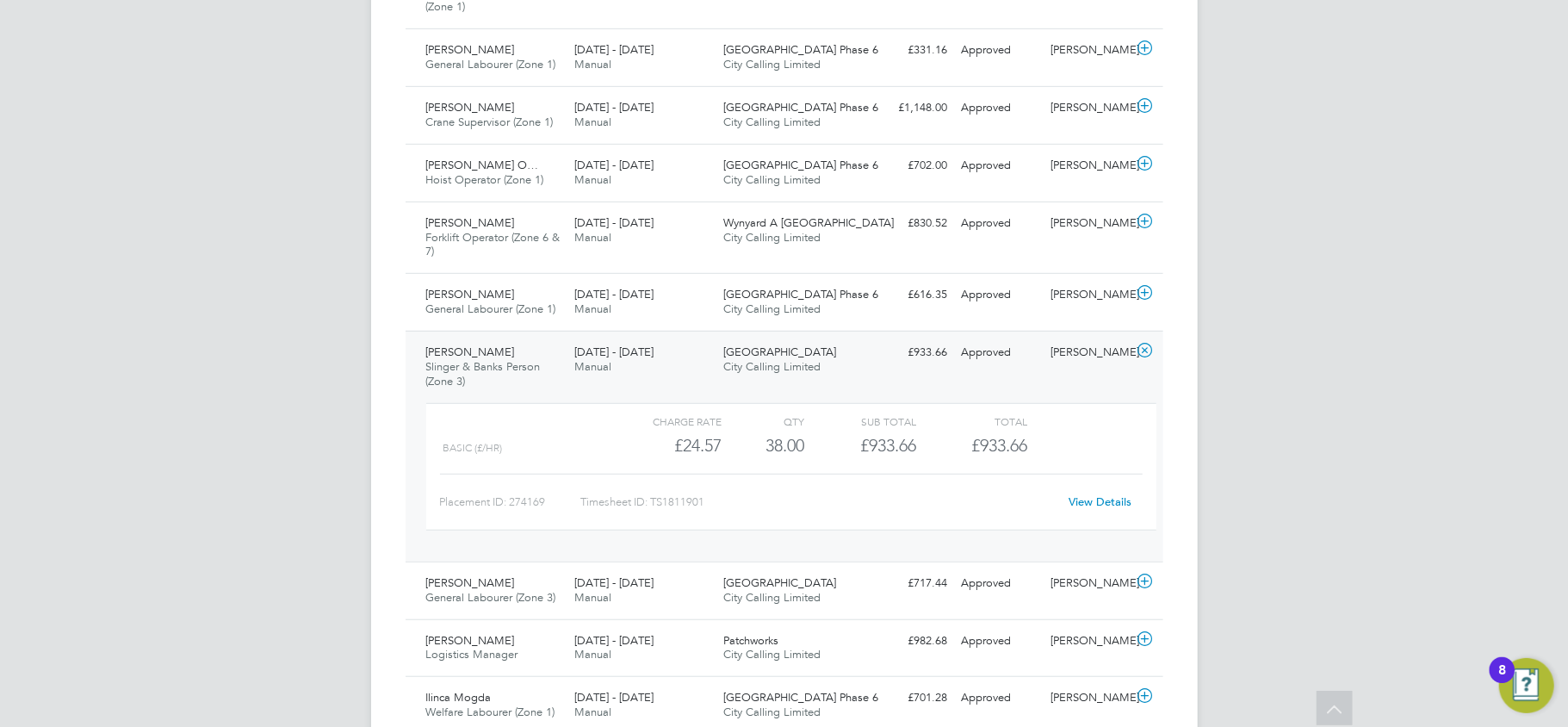
click at [1078, 509] on link "View Details" at bounding box center [1100, 501] width 63 height 15
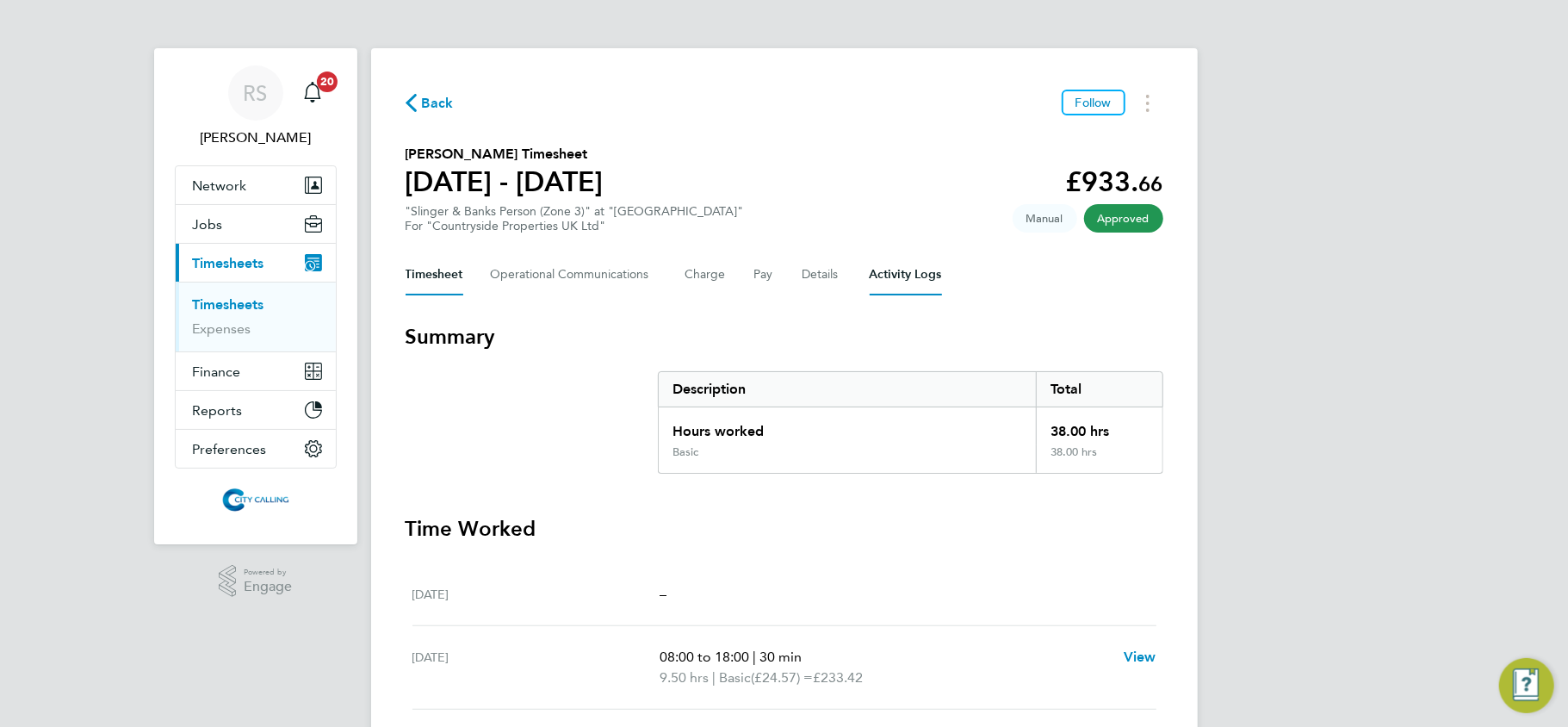
click at [891, 278] on Logs-tab "Activity Logs" at bounding box center [906, 275] width 72 height 41
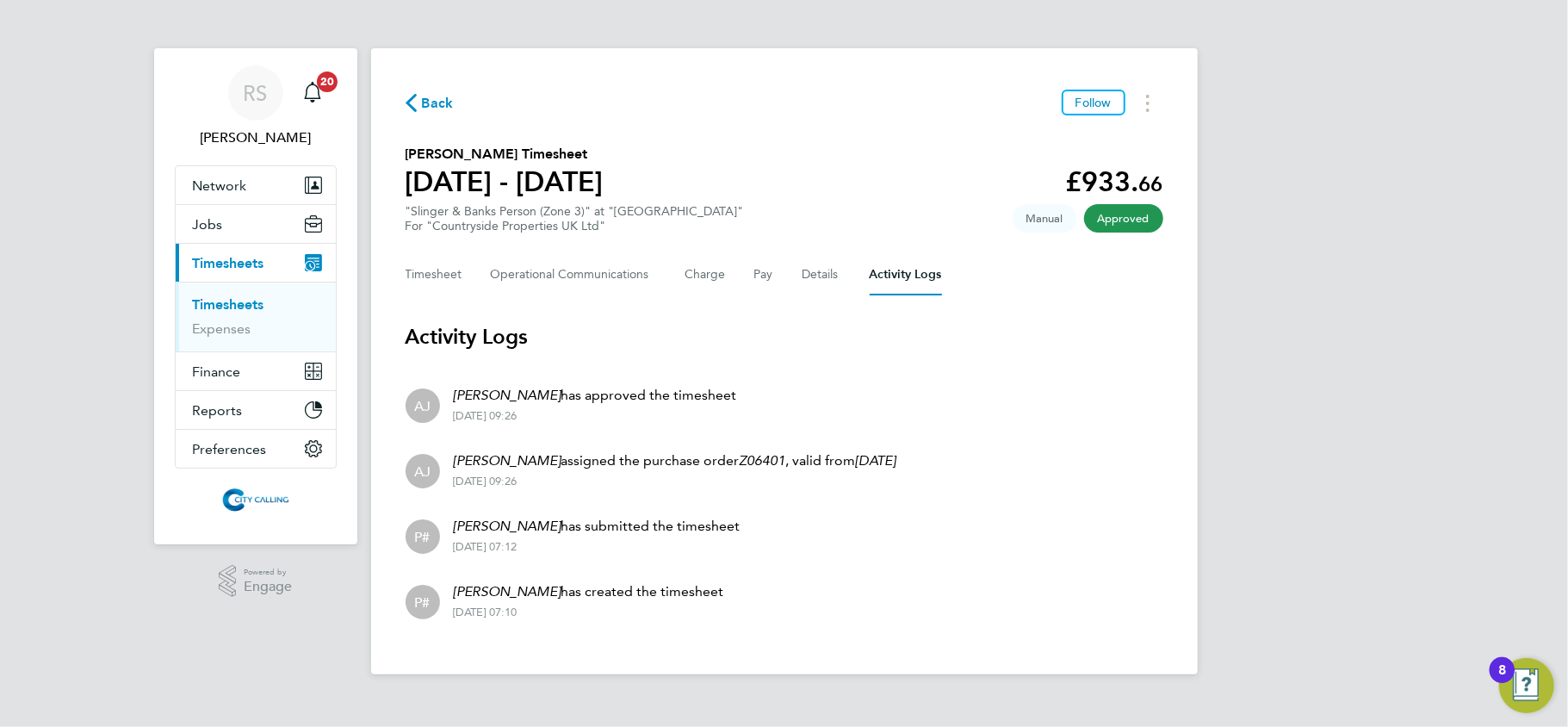
drag, startPoint x: 554, startPoint y: 590, endPoint x: 662, endPoint y: 560, distance: 112.1
click at [711, 589] on li "P# Jacek Szwed has created the timesheet 01 Sep 2025 - 07:10" at bounding box center [784, 600] width 758 height 65
click at [624, 592] on p "Jacek Szwed has created the timesheet" at bounding box center [588, 591] width 271 height 21
drag, startPoint x: 579, startPoint y: 532, endPoint x: 667, endPoint y: 510, distance: 90.7
click at [769, 525] on li "P# Jacek Szwed has submitted the timesheet 01 Sep 2025 - 07:12" at bounding box center [784, 535] width 758 height 65
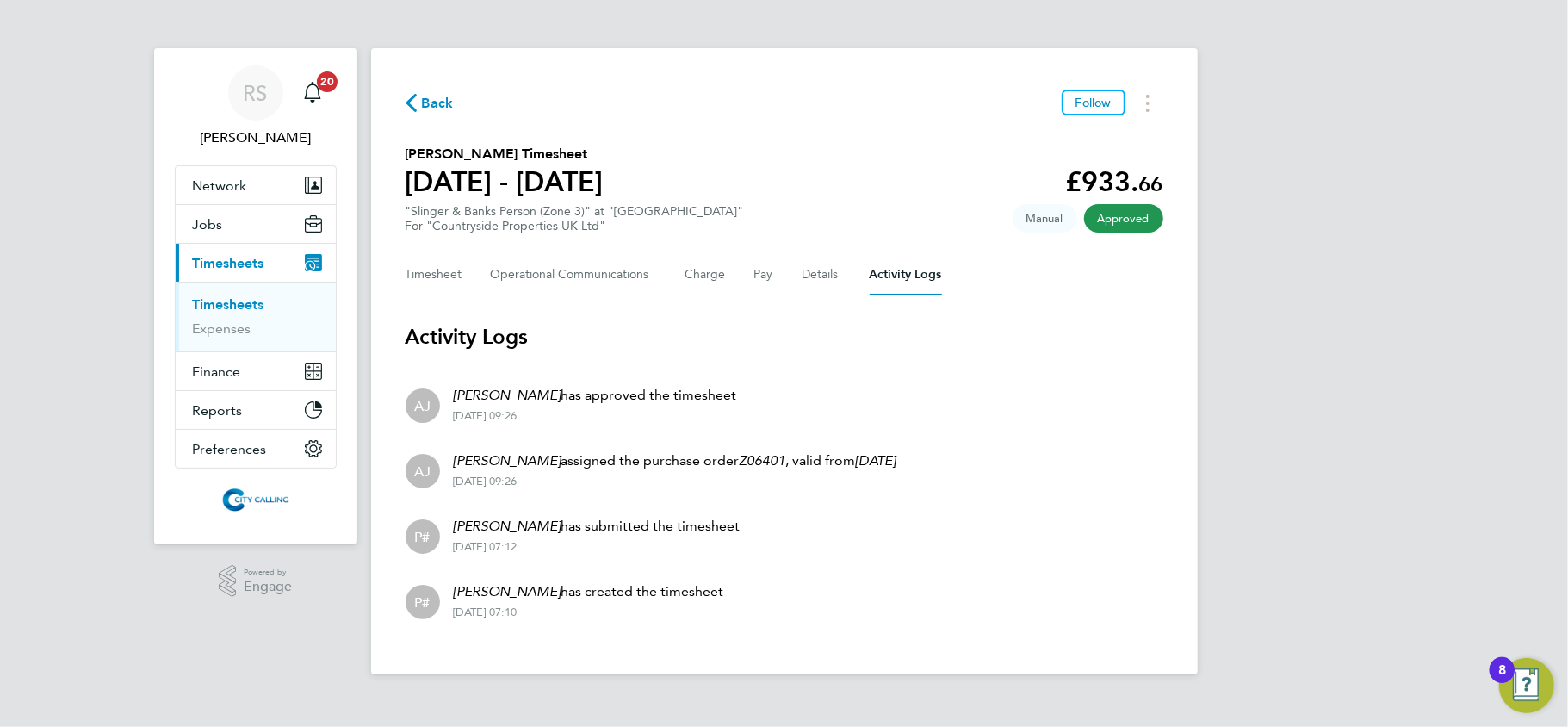
drag, startPoint x: 501, startPoint y: 395, endPoint x: 721, endPoint y: 402, distance: 220.1
click at [721, 402] on li "AJ Alfonso Jay has approved the timesheet 03 Sep 2025 - 09:26" at bounding box center [784, 404] width 758 height 65
click at [487, 586] on em "[PERSON_NAME]" at bounding box center [507, 590] width 108 height 17
click at [490, 534] on p "Jacek Szwed has submitted the timesheet" at bounding box center [596, 526] width 286 height 21
click at [501, 455] on em "[PERSON_NAME]" at bounding box center [507, 460] width 108 height 17
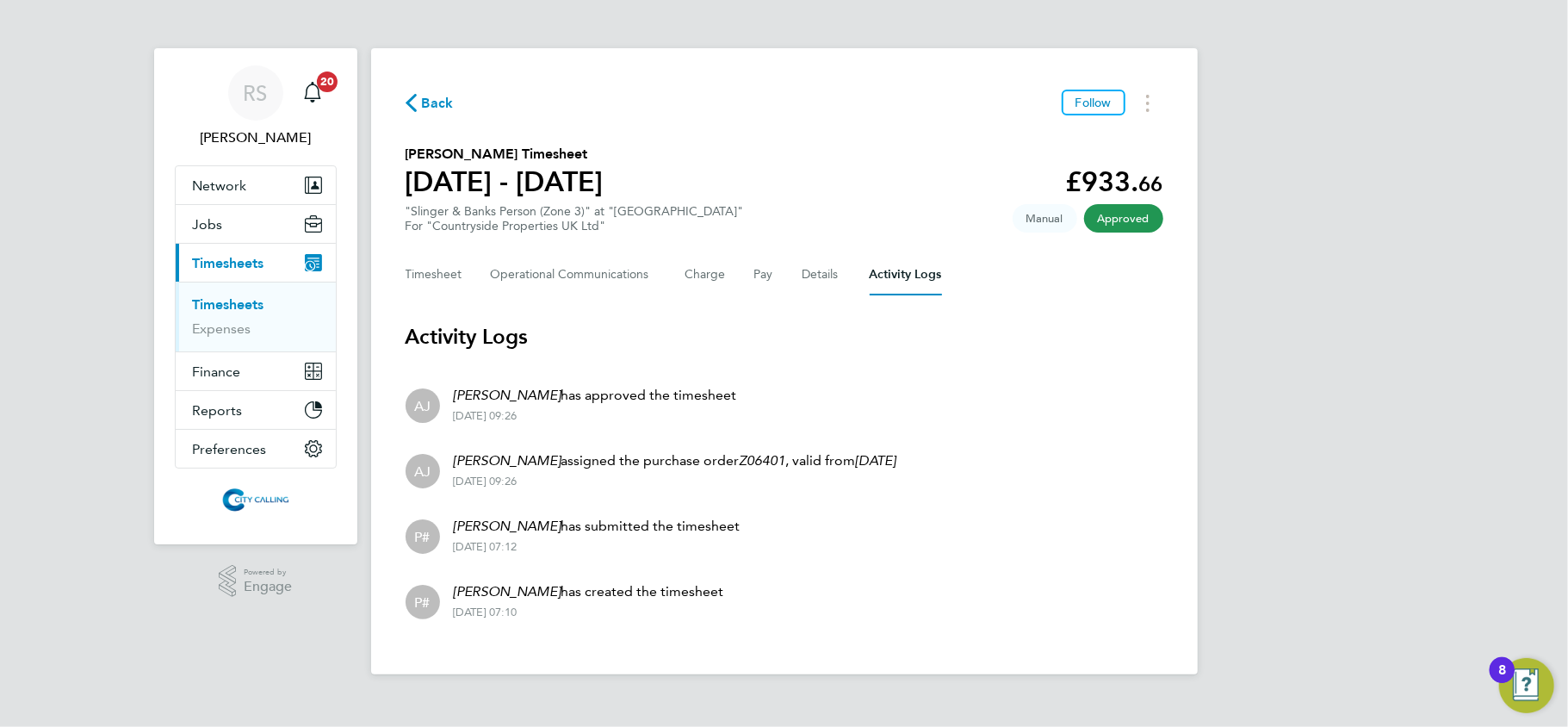
click at [504, 401] on em "[PERSON_NAME]" at bounding box center [507, 395] width 108 height 17
click at [592, 701] on html "RS Raje Saravanamuthu Notifications 20 Applications: Network Team Members Busin…" at bounding box center [784, 351] width 1568 height 702
click at [572, 544] on div "01 Sep 2025 - 07:12" at bounding box center [596, 546] width 286 height 14
click at [572, 487] on div "03 Sep 2025 - 09:26" at bounding box center [675, 481] width 443 height 14
drag, startPoint x: 476, startPoint y: 462, endPoint x: 621, endPoint y: 462, distance: 145.0
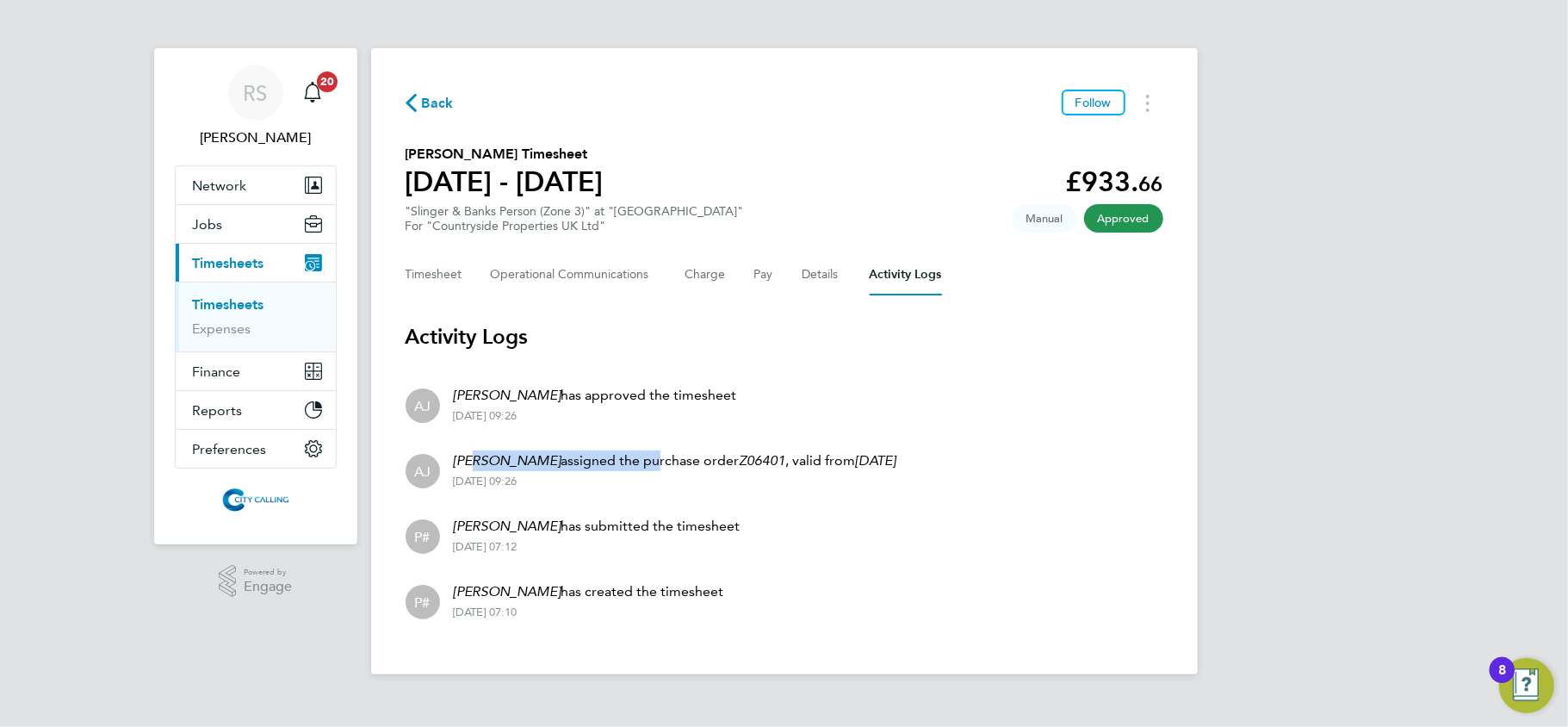
click at [621, 462] on p "Alfonso Jay assigned the purchase order Z06401 , valid from 02 Oct 2023" at bounding box center [675, 460] width 443 height 21
click at [434, 273] on button "Timesheet" at bounding box center [434, 275] width 58 height 41
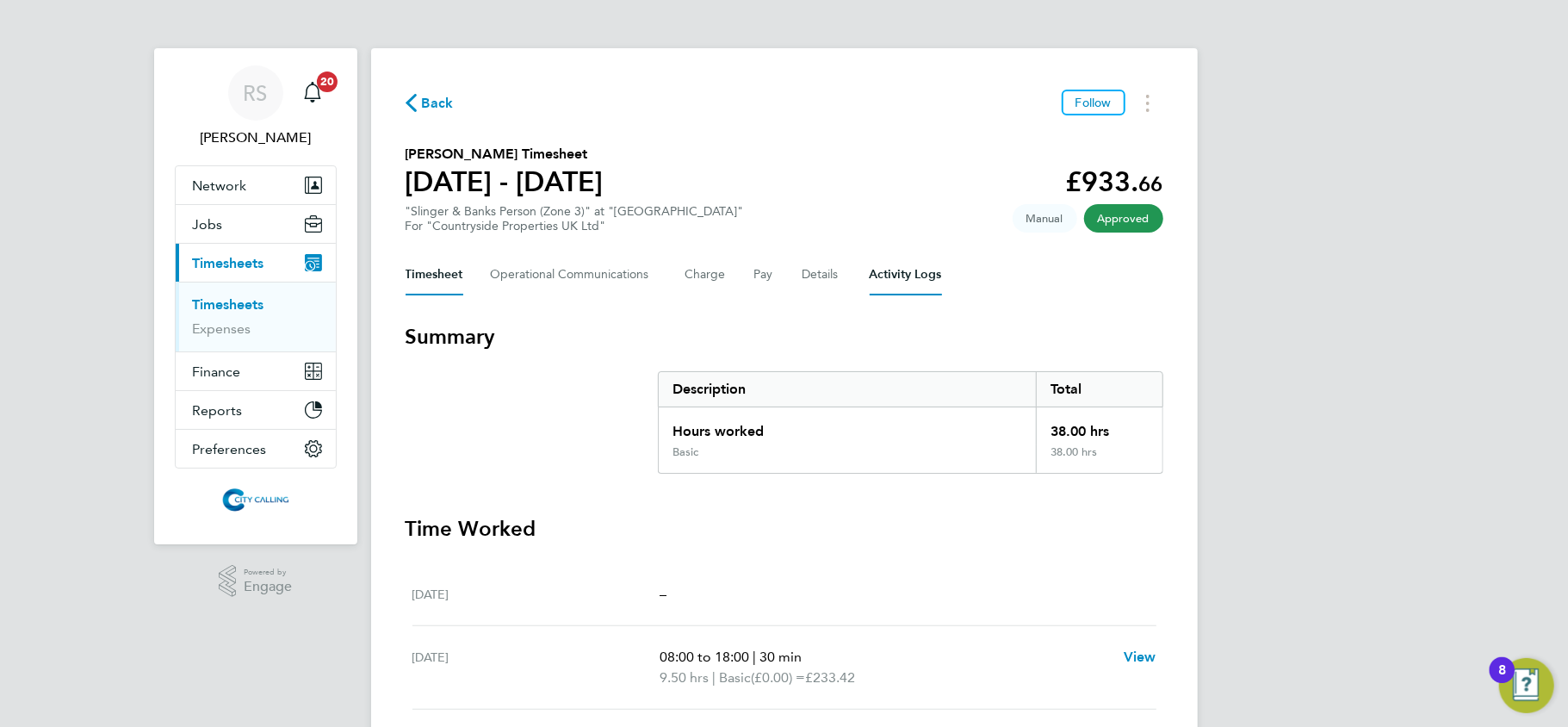
click at [921, 278] on Logs-tab "Activity Logs" at bounding box center [906, 275] width 72 height 41
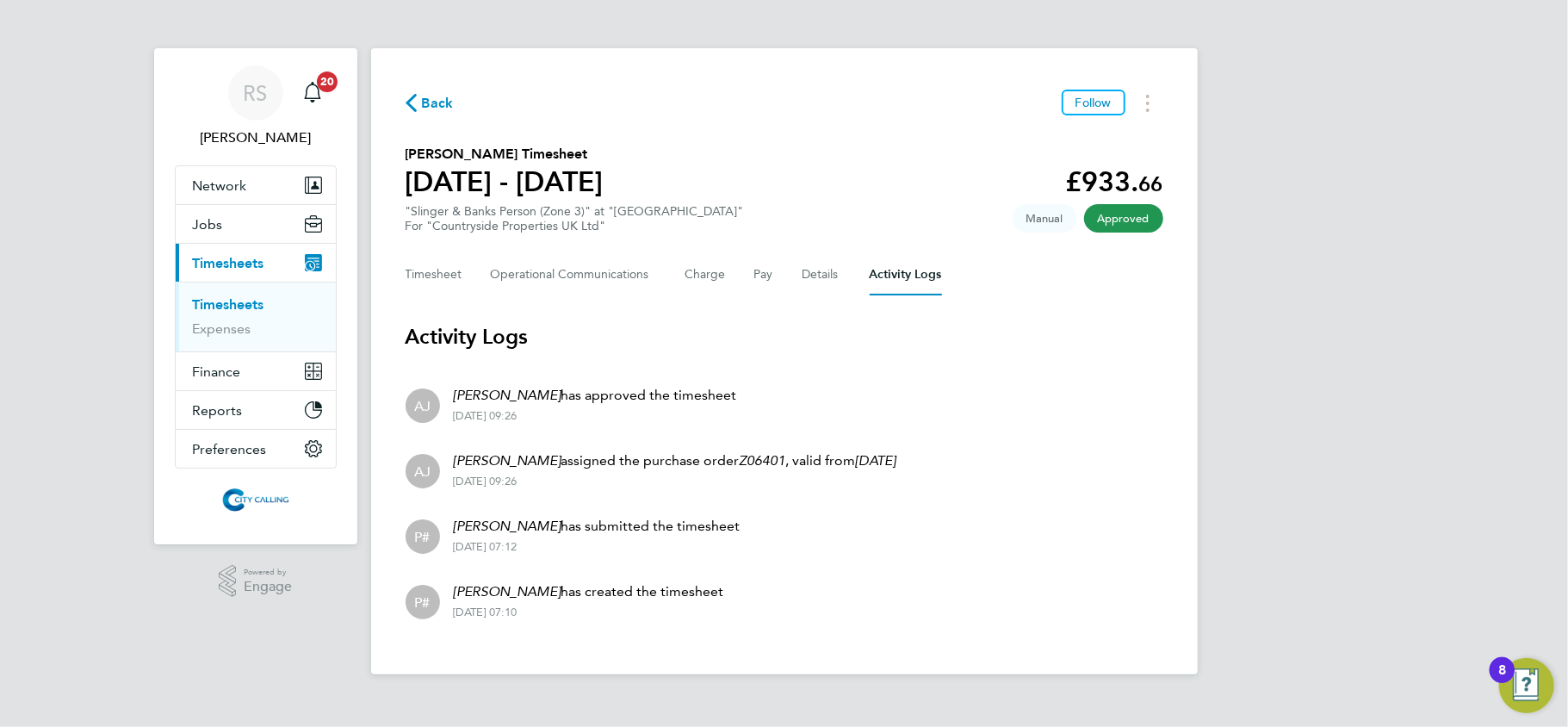
click at [429, 114] on div "Back Follow" at bounding box center [784, 103] width 758 height 26
click at [428, 105] on span "Back" at bounding box center [438, 103] width 32 height 21
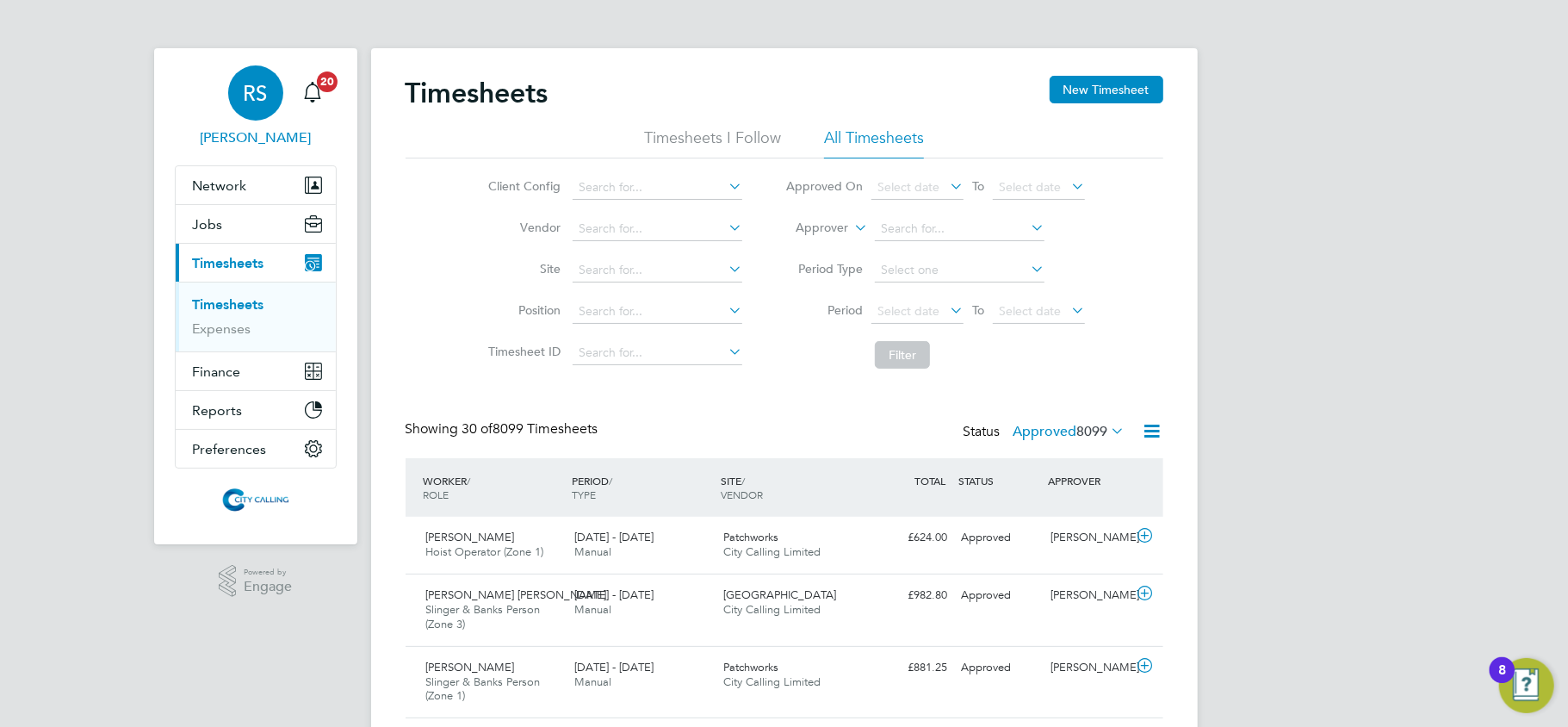
click at [284, 107] on link "RS Raje Saravanamuthu" at bounding box center [256, 107] width 162 height 83
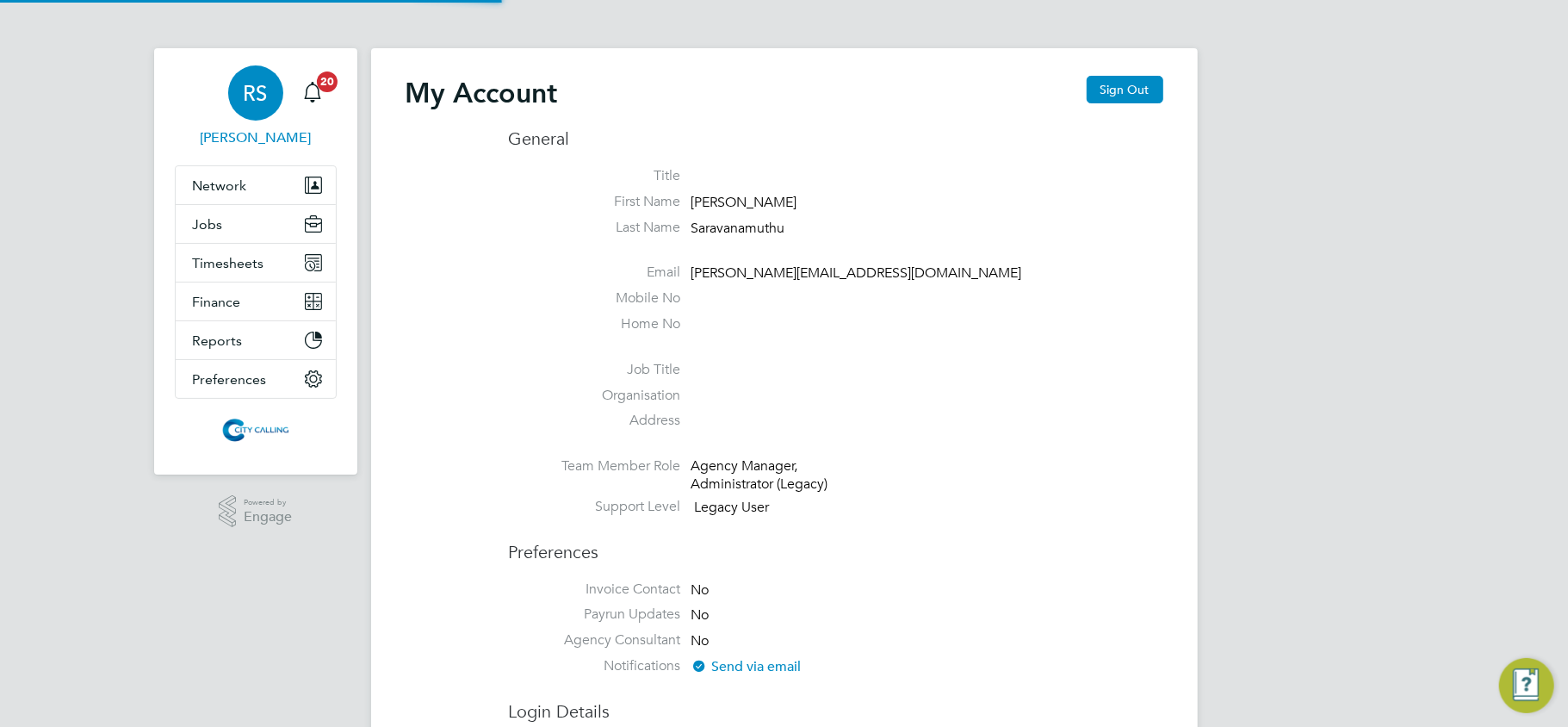
type input "raje.saravanamuthu@citycalling.com"
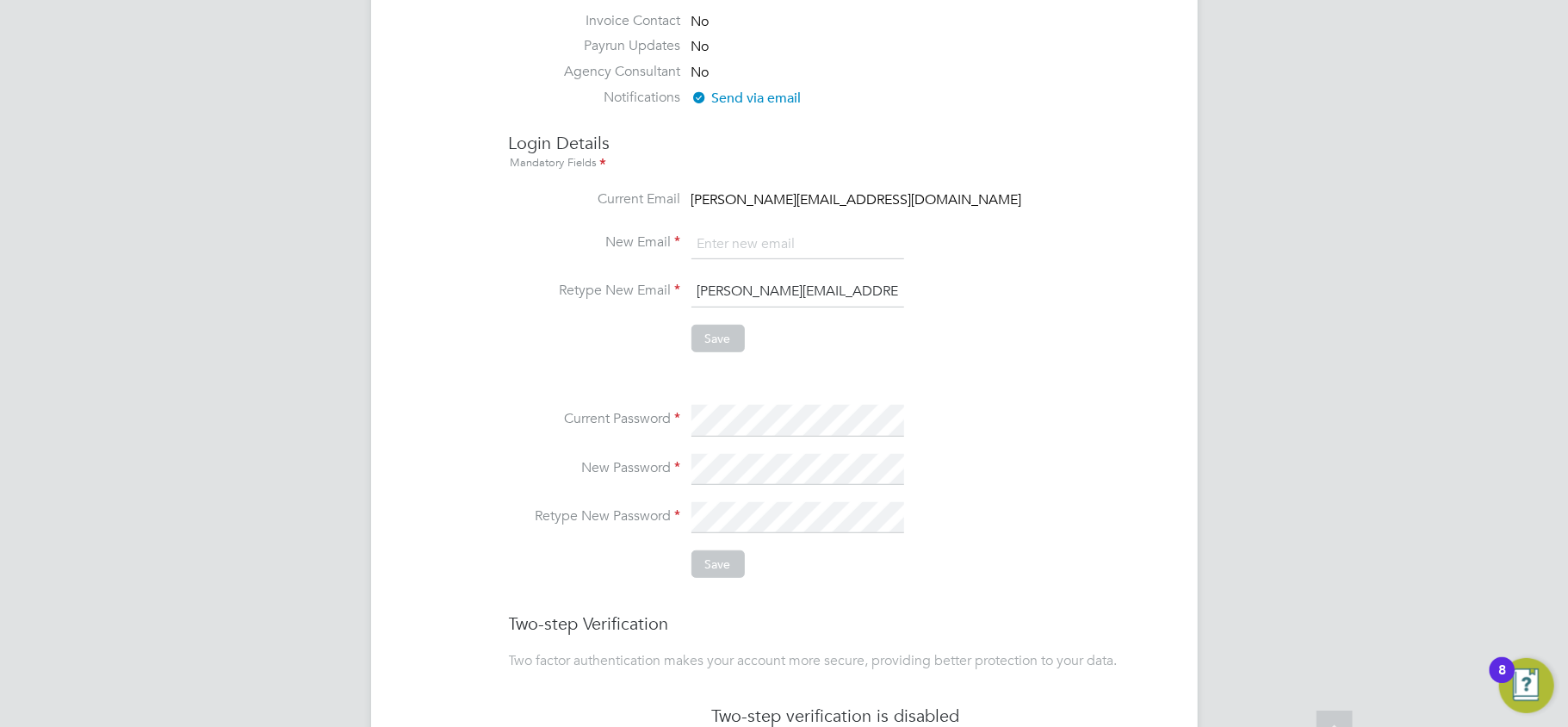
scroll to position [574, 0]
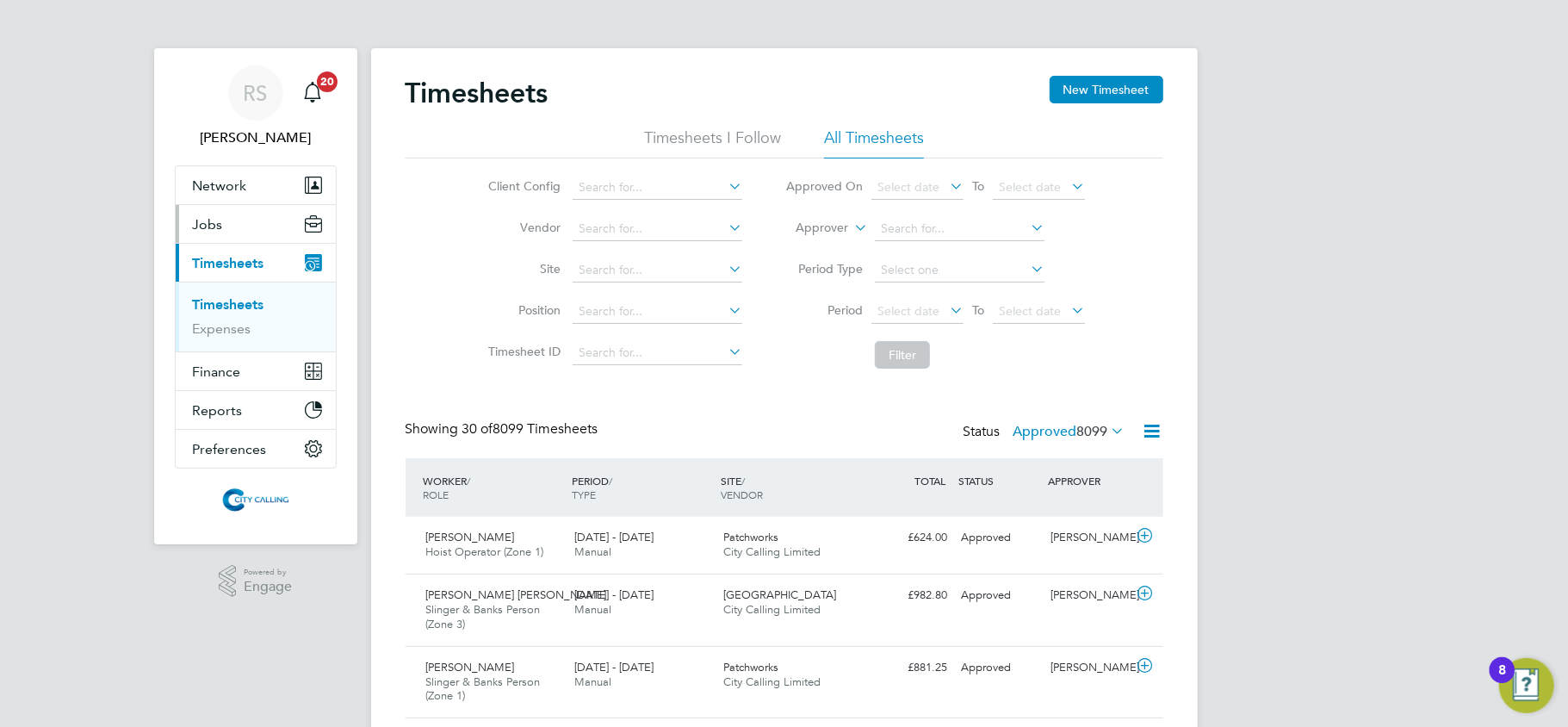
click at [214, 207] on button "Jobs" at bounding box center [256, 224] width 160 height 38
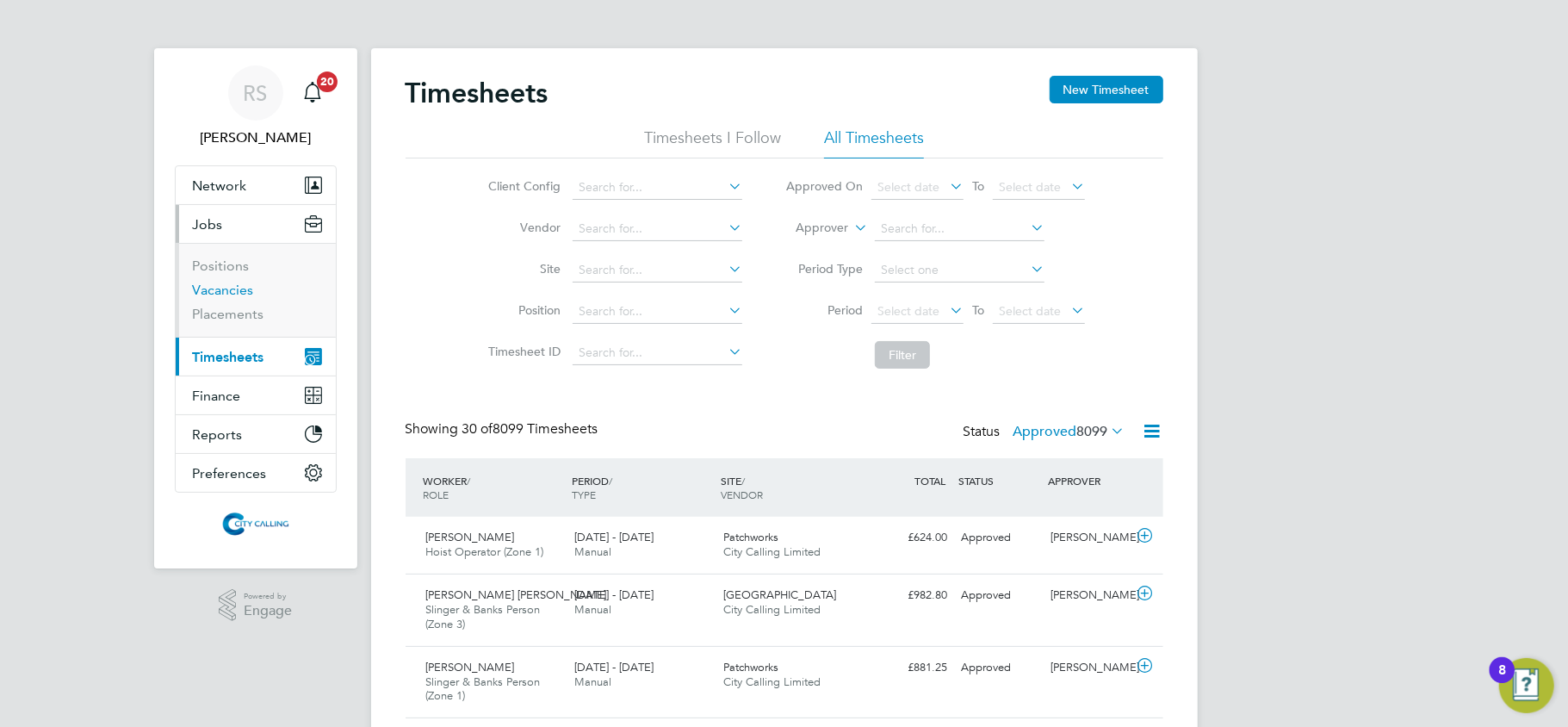
click at [200, 293] on link "Vacancies" at bounding box center [223, 289] width 62 height 17
